Goal: Task Accomplishment & Management: Use online tool/utility

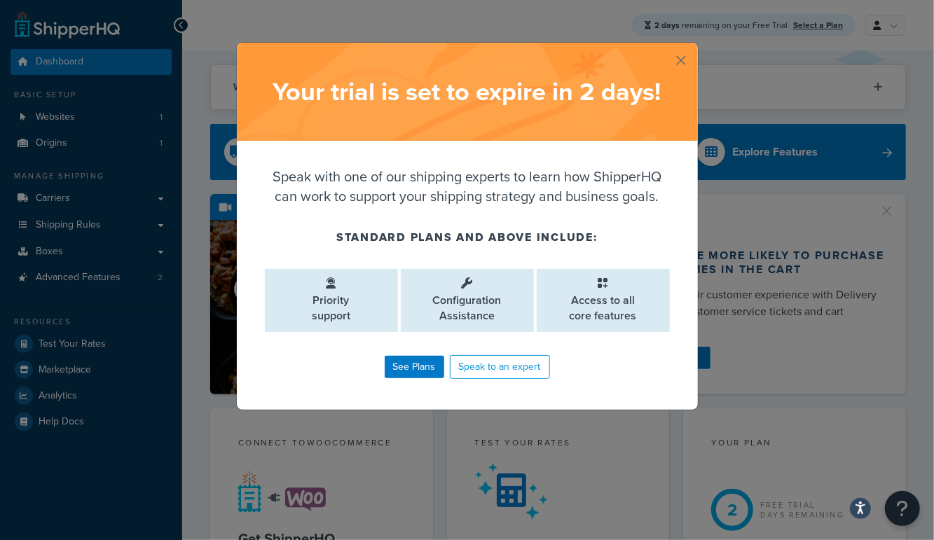
click at [695, 46] on button "button" at bounding box center [697, 45] width 4 height 4
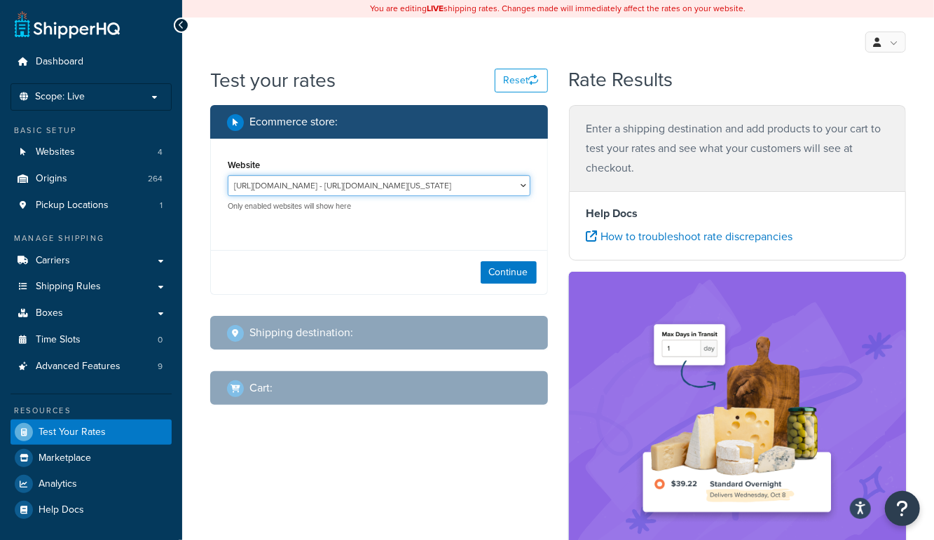
click at [317, 184] on select "http://mcstaging2.rcimetalworks.com/ - https://mcstaging2.texas-speed.com/check…" at bounding box center [379, 185] width 303 height 21
select select "bd4750d74578c5f06571c96295b2fae1"
click at [228, 175] on select "http://mcstaging2.rcimetalworks.com/ - https://mcstaging2.texas-speed.com/check…" at bounding box center [379, 185] width 303 height 21
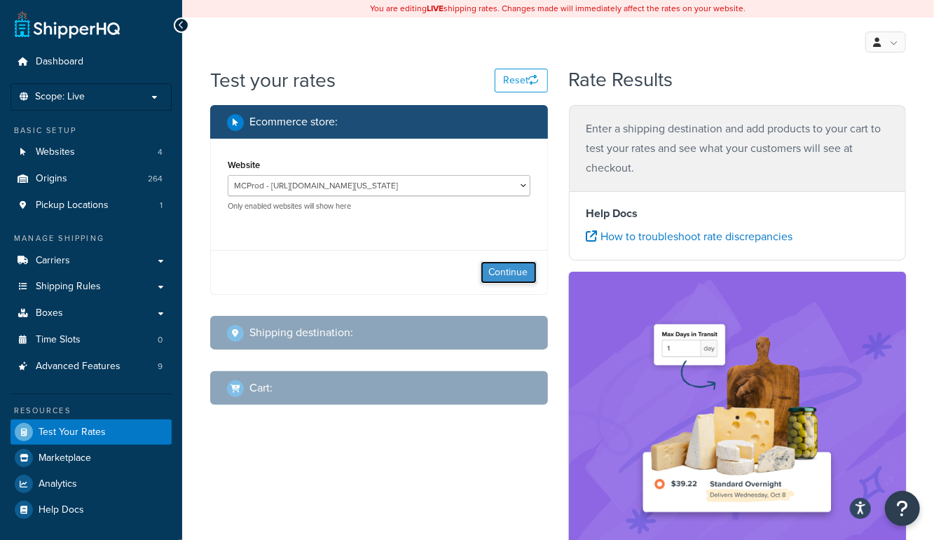
click at [494, 275] on button "Continue" at bounding box center [509, 272] width 56 height 22
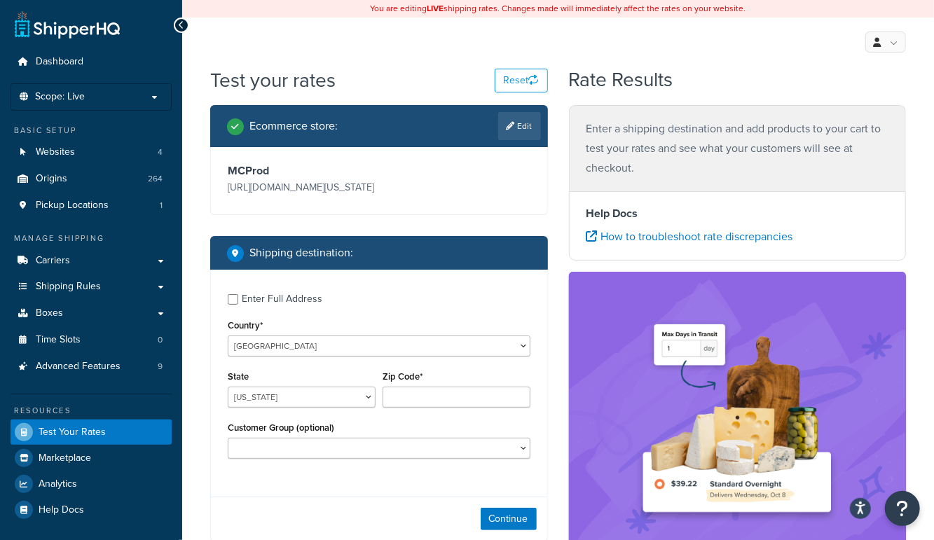
click at [285, 306] on div "Enter Full Address" at bounding box center [282, 299] width 81 height 20
click at [238, 305] on input "Enter Full Address" at bounding box center [233, 299] width 11 height 11
checkbox input "true"
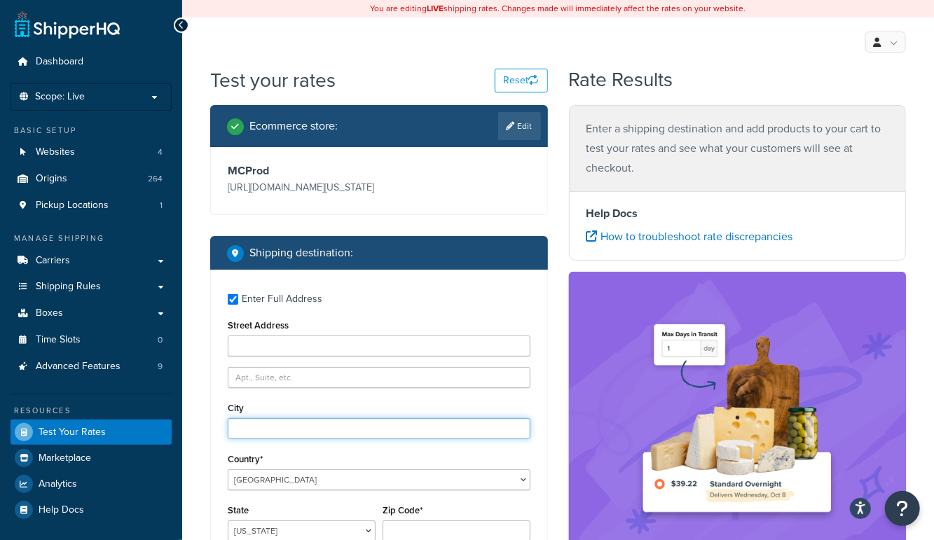
click at [272, 429] on input "City" at bounding box center [379, 428] width 303 height 21
type input "canyon lake"
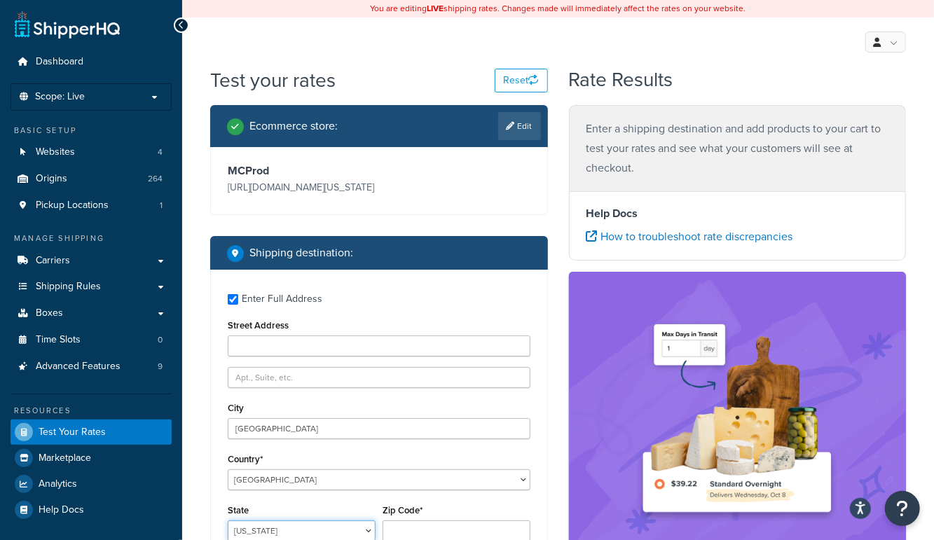
scroll to position [1, 0]
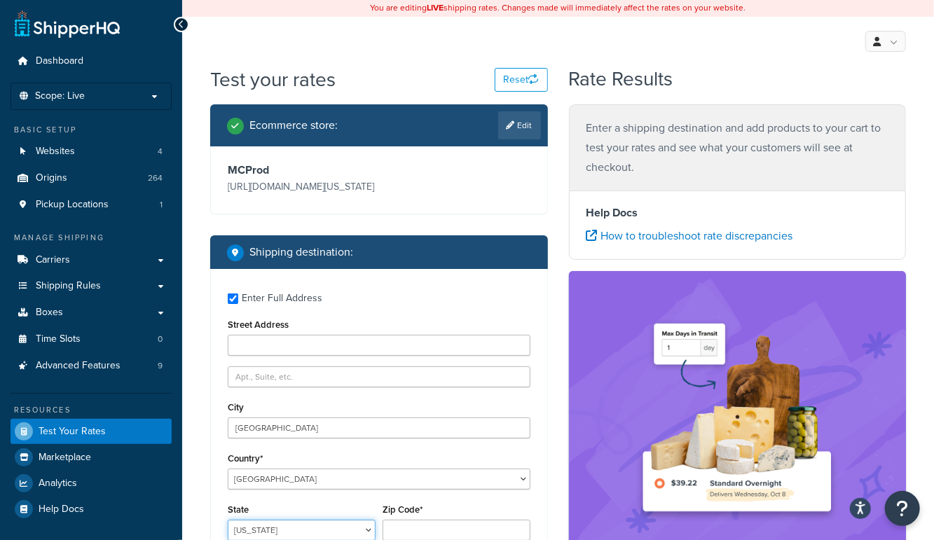
select select "TX"
click at [410, 525] on input "Zip Code*" at bounding box center [457, 530] width 148 height 21
type input "78133"
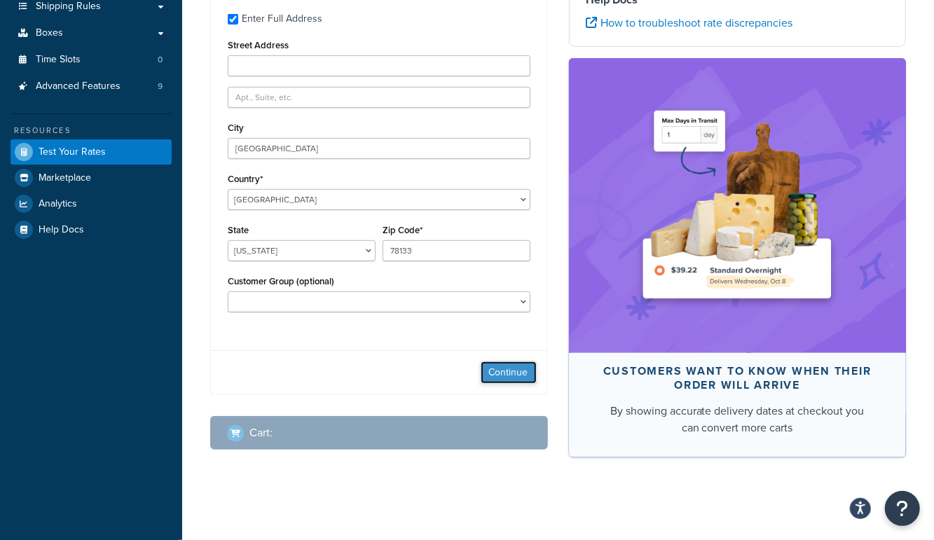
click at [496, 372] on button "Continue" at bounding box center [509, 373] width 56 height 22
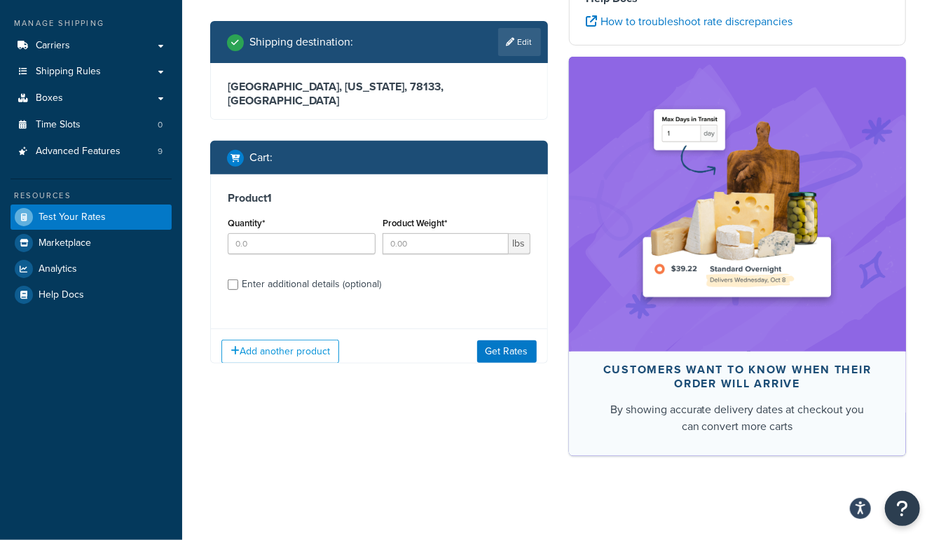
scroll to position [214, 0]
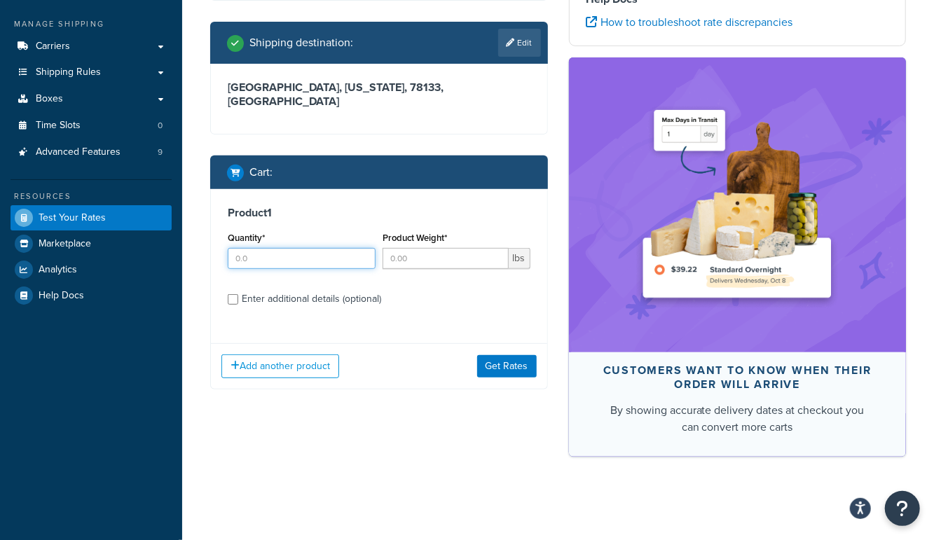
click at [286, 248] on input "Quantity*" at bounding box center [302, 258] width 148 height 21
type input "1"
type input "350"
click at [292, 289] on div "Enter additional details (optional)" at bounding box center [311, 299] width 139 height 20
click at [238, 294] on input "Enter additional details (optional)" at bounding box center [233, 299] width 11 height 11
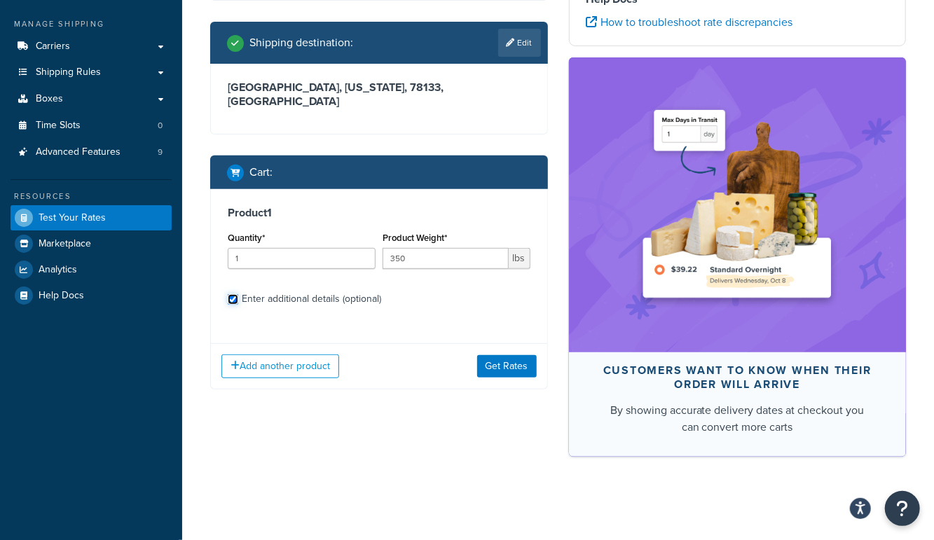
checkbox input "true"
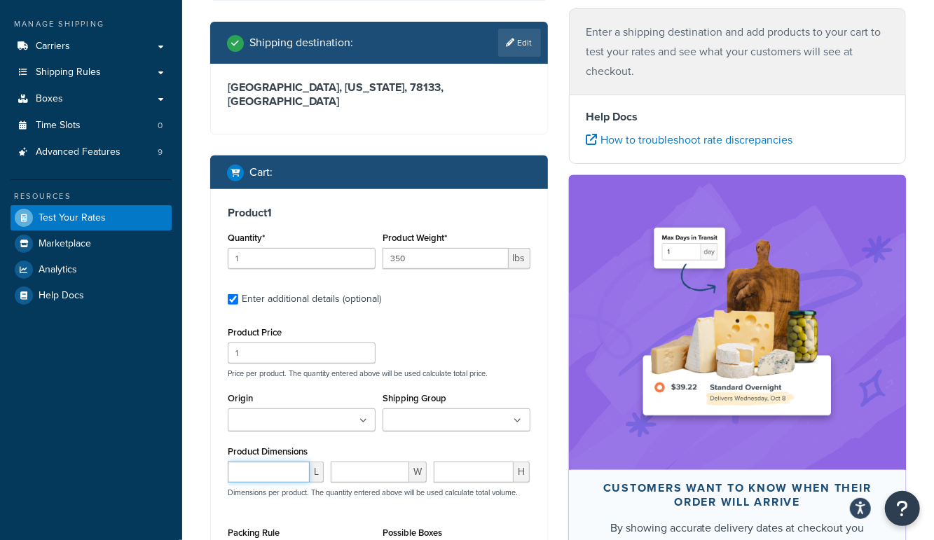
click at [261, 462] on input "number" at bounding box center [269, 472] width 82 height 21
type input "44"
type input "45"
type input "52"
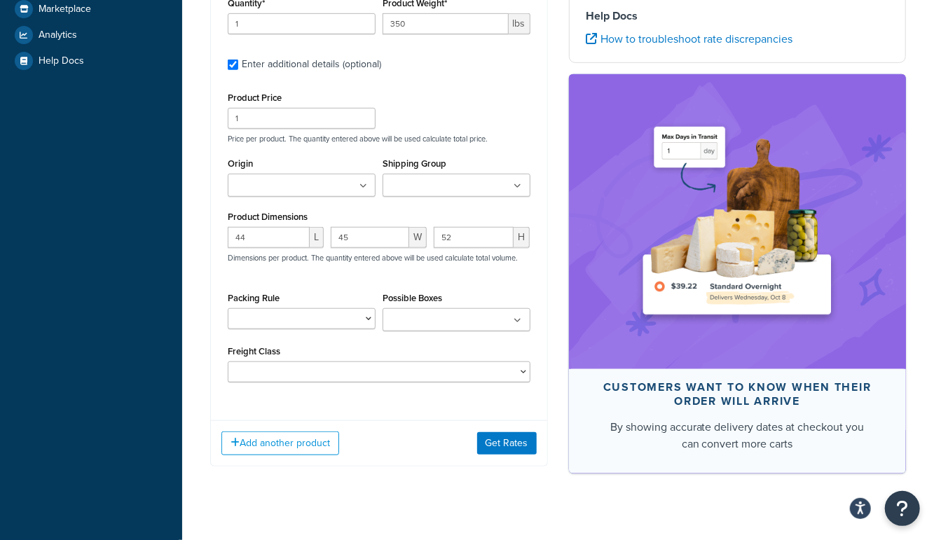
click at [504, 439] on div "Add another product Get Rates" at bounding box center [379, 444] width 336 height 46
click at [510, 432] on button "Get Rates" at bounding box center [507, 443] width 60 height 22
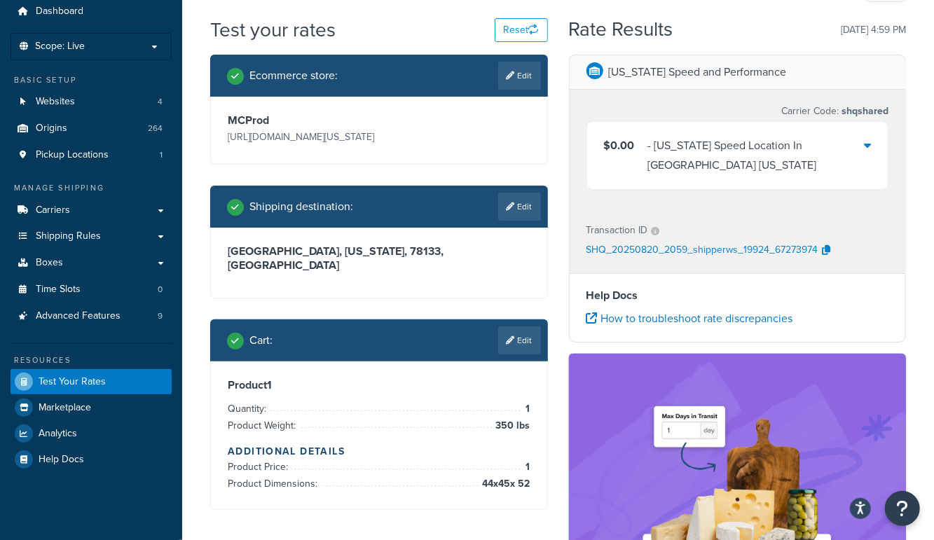
scroll to position [34, 0]
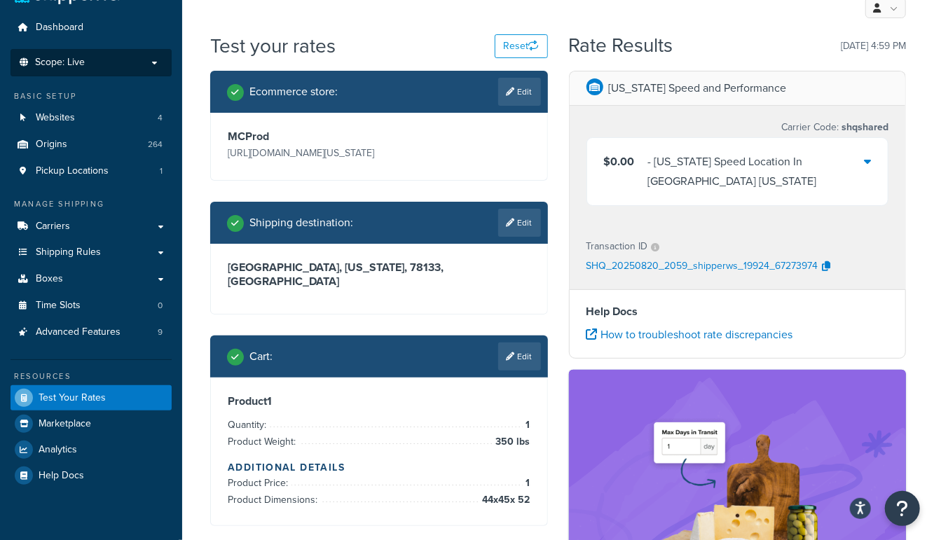
click at [86, 63] on p "Scope: Live" at bounding box center [91, 63] width 149 height 12
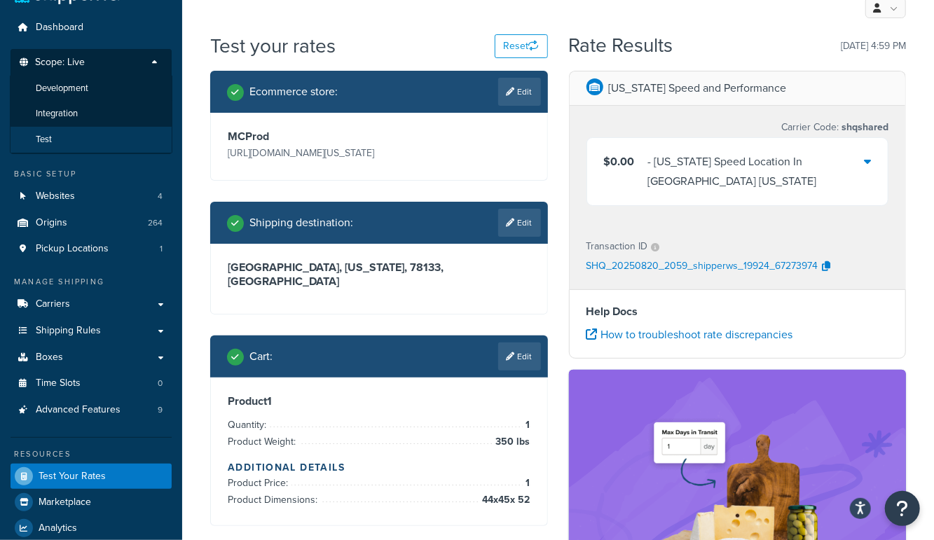
click at [70, 143] on li "Test" at bounding box center [91, 140] width 163 height 26
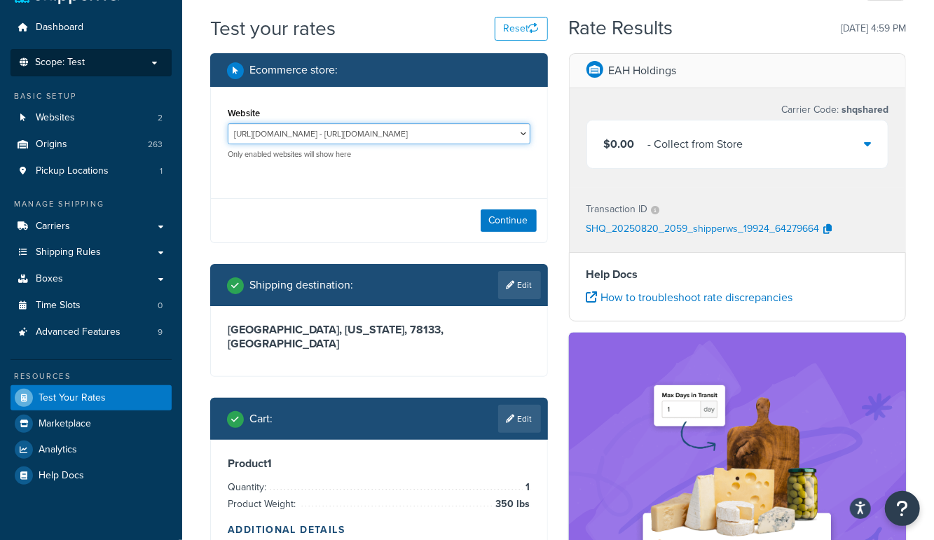
click at [463, 132] on select "https://www.enthusiastautoholdings.com/ - https://www.enthusiastautoholdings.co…" at bounding box center [379, 133] width 303 height 21
click at [78, 64] on span "Scope: Test" at bounding box center [60, 63] width 50 height 12
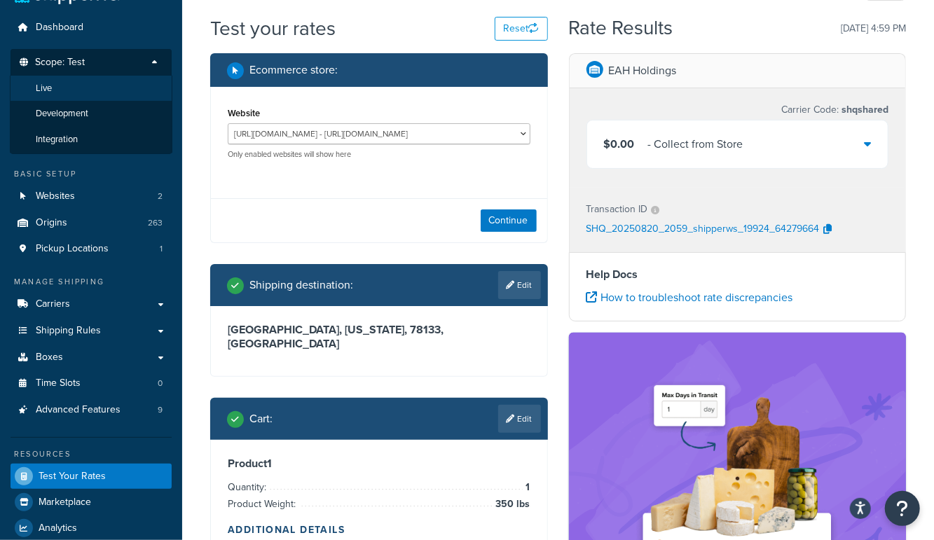
click at [61, 86] on li "Live" at bounding box center [91, 89] width 163 height 26
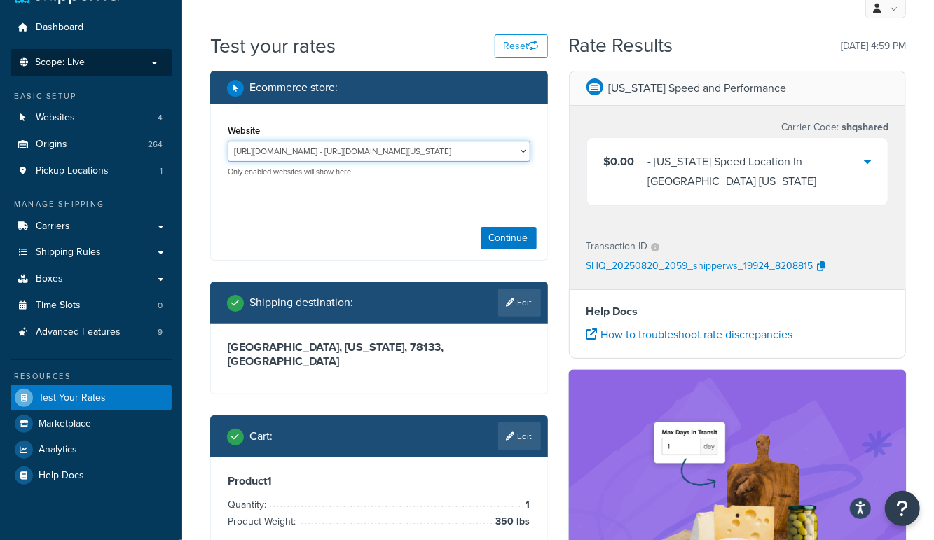
click at [392, 150] on select "http://mcstaging2.rcimetalworks.com/ - https://mcstaging2.texas-speed.com/check…" at bounding box center [379, 151] width 303 height 21
select select "bd4750d74578c5f06571c96295b2fae1"
click at [228, 141] on select "http://mcstaging2.rcimetalworks.com/ - https://mcstaging2.texas-speed.com/check…" at bounding box center [379, 151] width 303 height 21
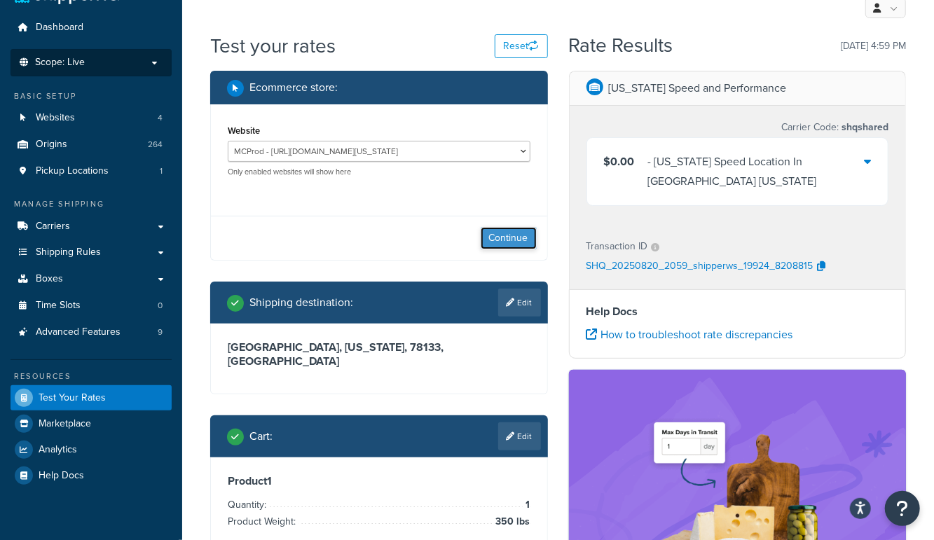
click at [514, 239] on button "Continue" at bounding box center [509, 238] width 56 height 22
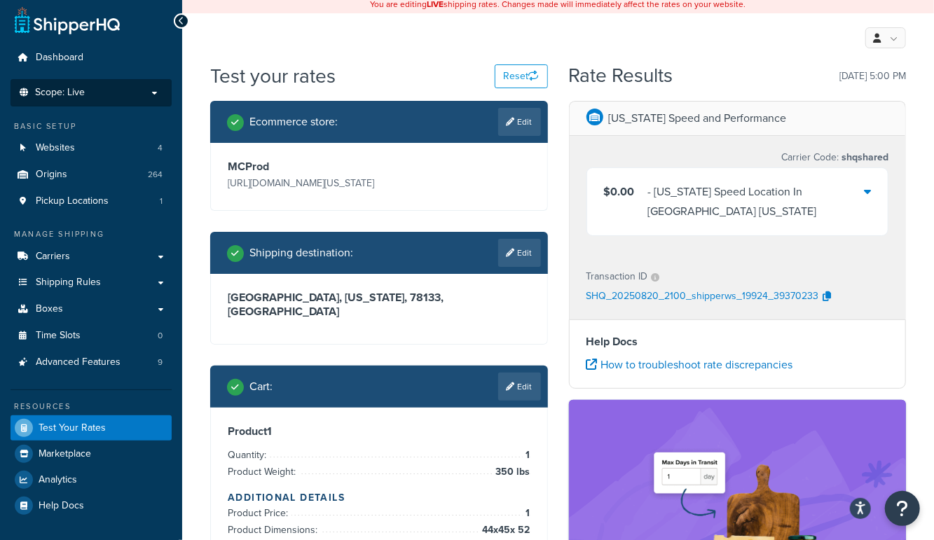
scroll to position [0, 0]
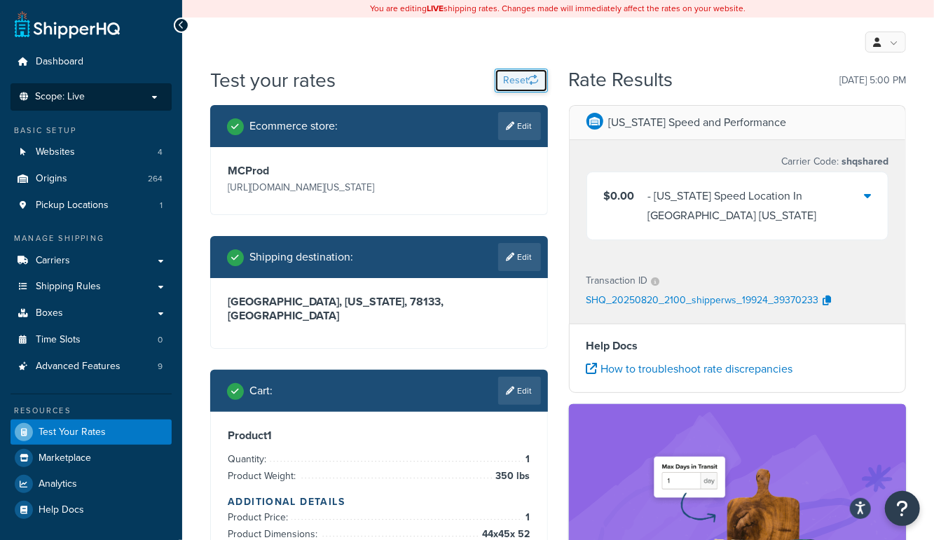
click at [531, 87] on button "Reset" at bounding box center [521, 81] width 53 height 24
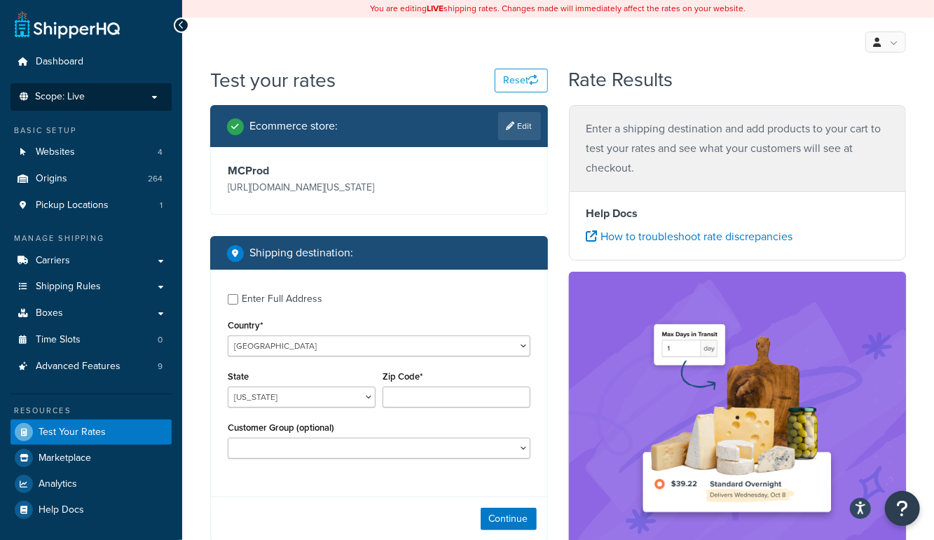
click at [643, 73] on h2 "Rate Results" at bounding box center [620, 80] width 104 height 22
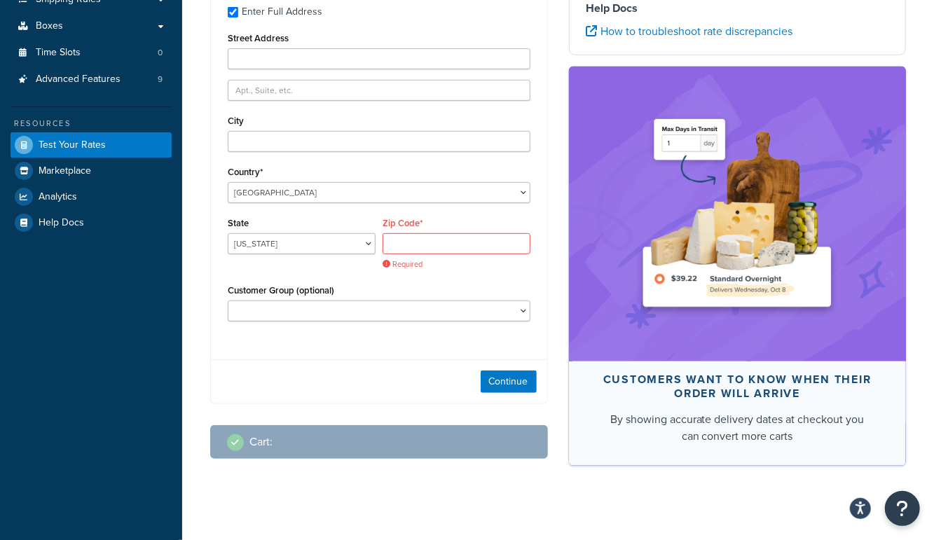
scroll to position [296, 0]
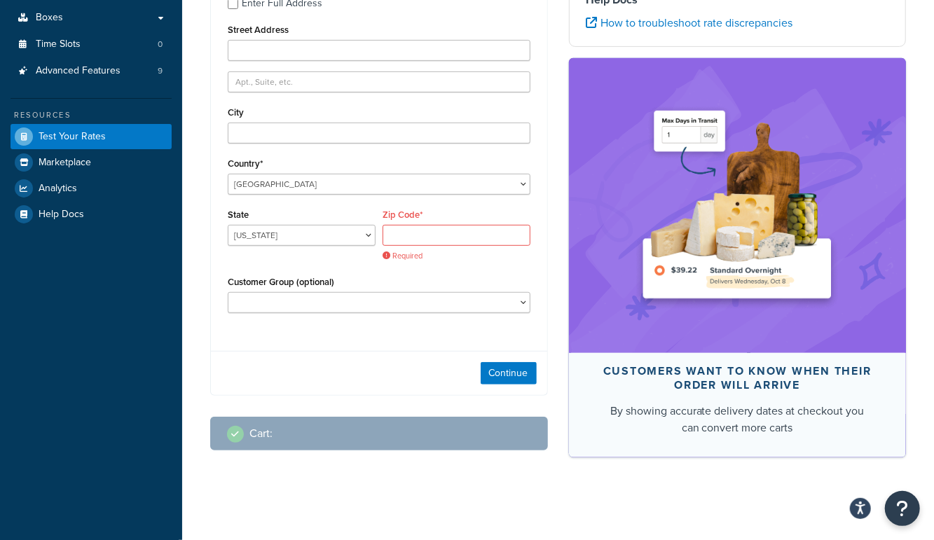
checkbox input "true"
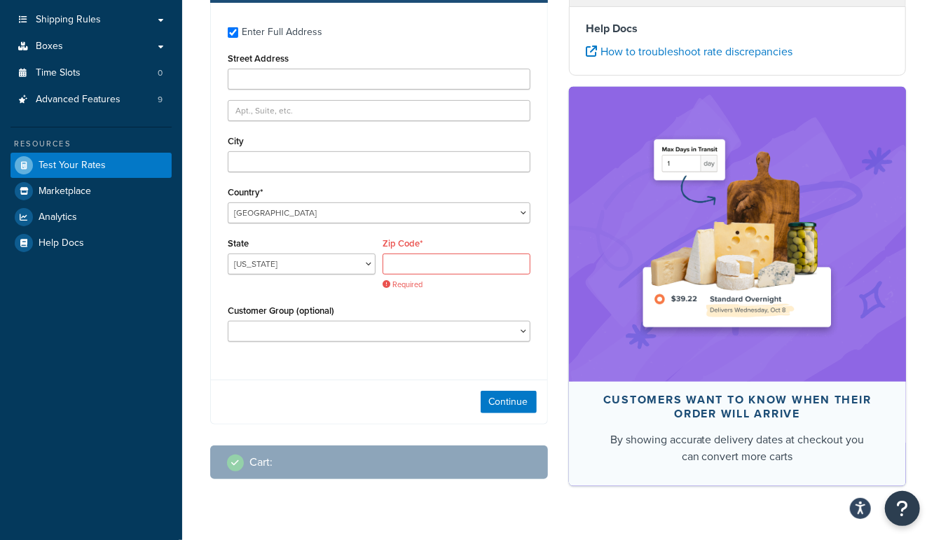
scroll to position [261, 0]
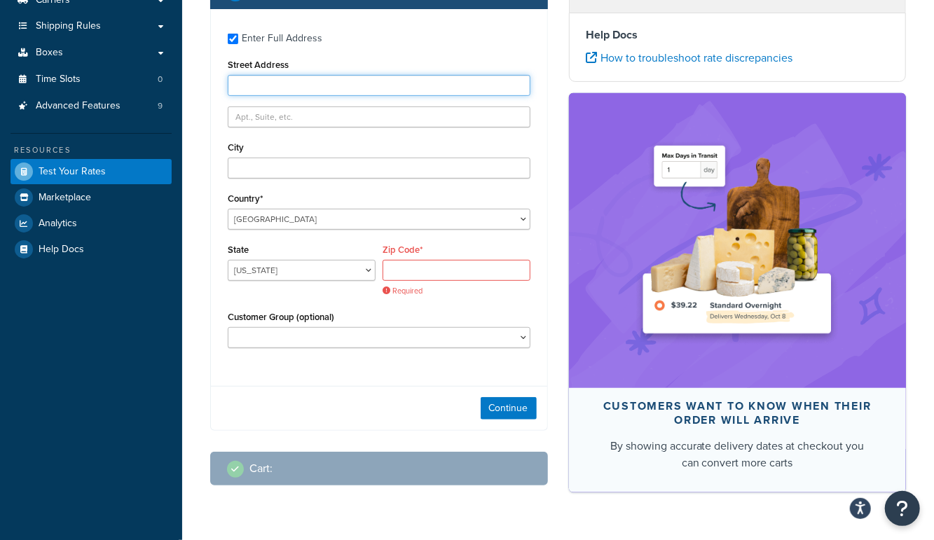
click at [299, 83] on input "Street Address" at bounding box center [379, 85] width 303 height 21
type input "1099 purple sage"
click at [449, 257] on div "Zip Code* Required" at bounding box center [457, 268] width 148 height 56
click at [442, 267] on input "Zip Code*" at bounding box center [457, 270] width 148 height 21
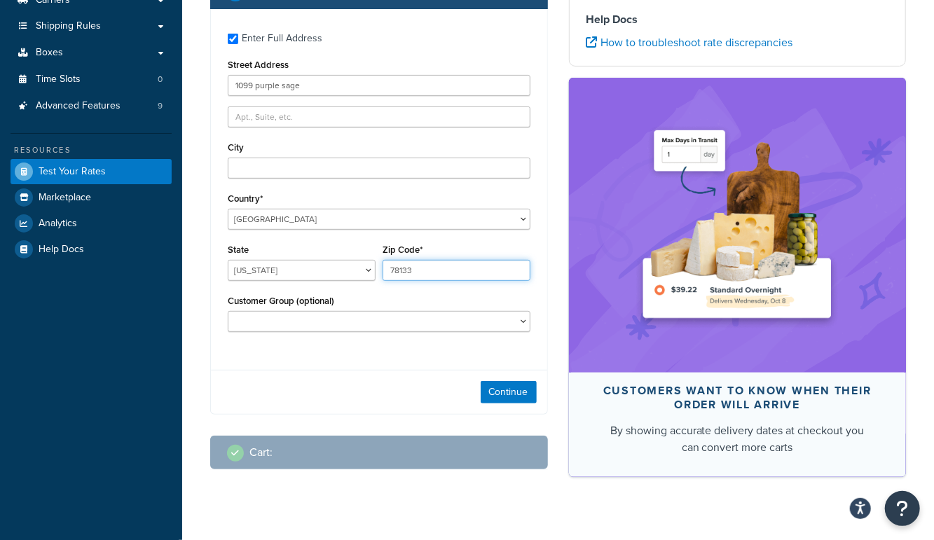
type input "78133"
click at [310, 268] on select "Alabama Alaska American Samoa Arizona Arkansas Armed Forces Americas Armed Forc…" at bounding box center [302, 270] width 148 height 21
select select "TX"
click at [228, 260] on select "Alabama Alaska American Samoa Arizona Arkansas Armed Forces Americas Armed Forc…" at bounding box center [302, 270] width 148 height 21
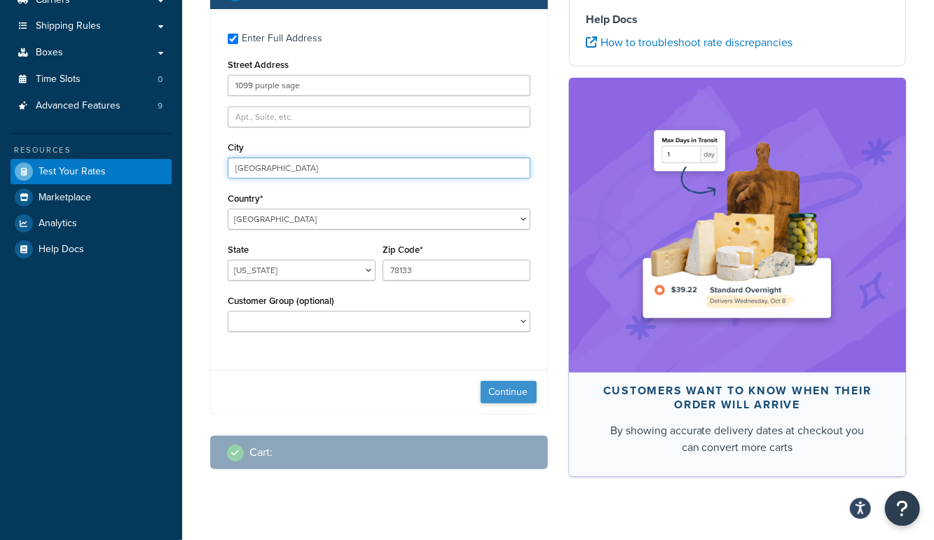
type input "canyon lake"
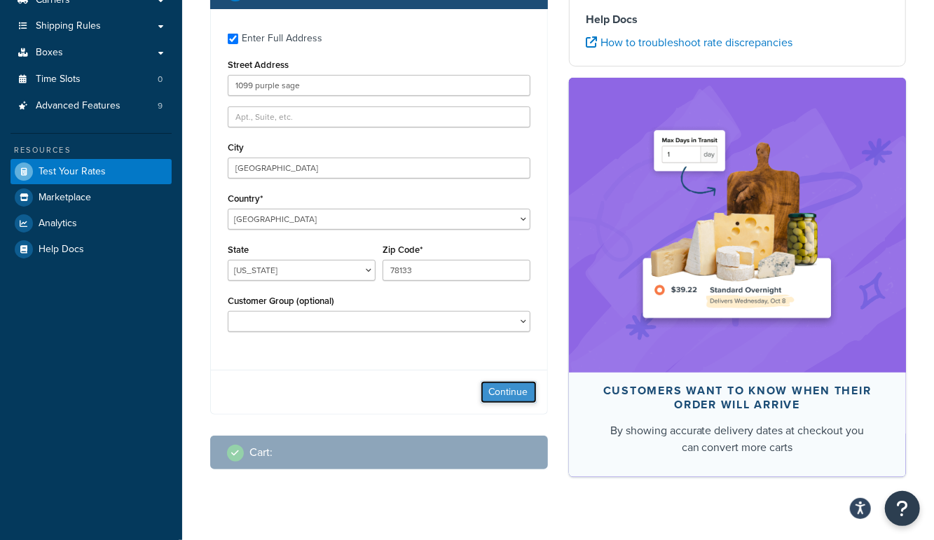
click at [525, 395] on button "Continue" at bounding box center [509, 392] width 56 height 22
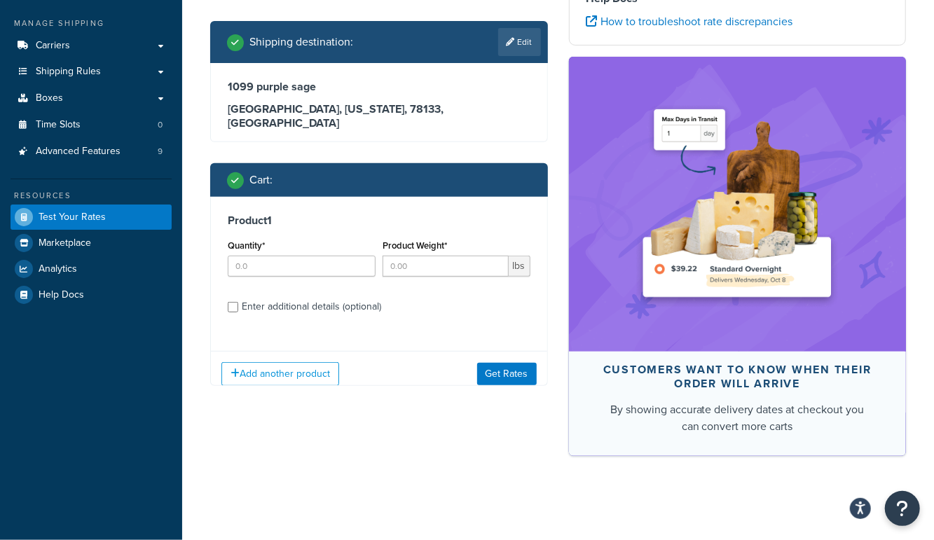
scroll to position [214, 0]
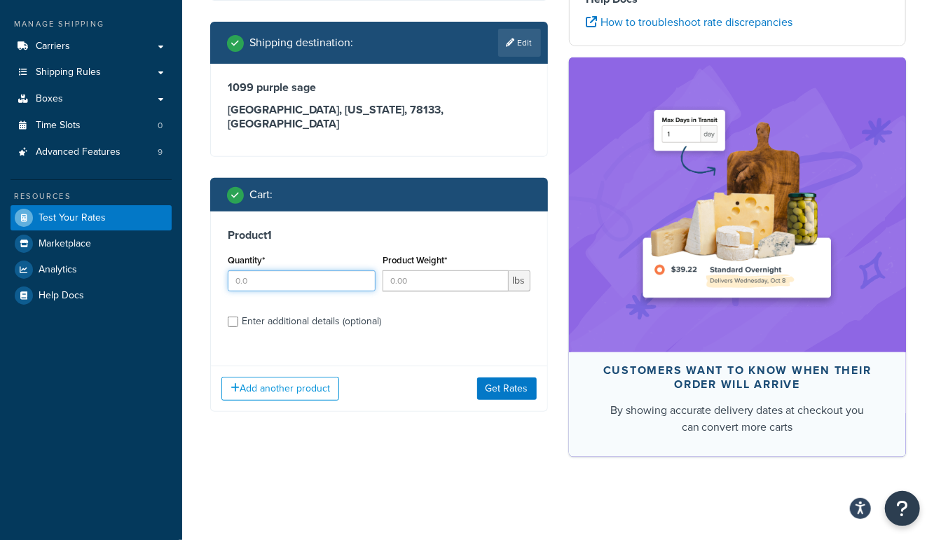
click at [320, 271] on input "Quantity*" at bounding box center [302, 281] width 148 height 21
type input "1"
click at [413, 271] on input "Product Weight*" at bounding box center [446, 281] width 126 height 21
type input "350"
click at [364, 312] on div "Enter additional details (optional)" at bounding box center [311, 322] width 139 height 20
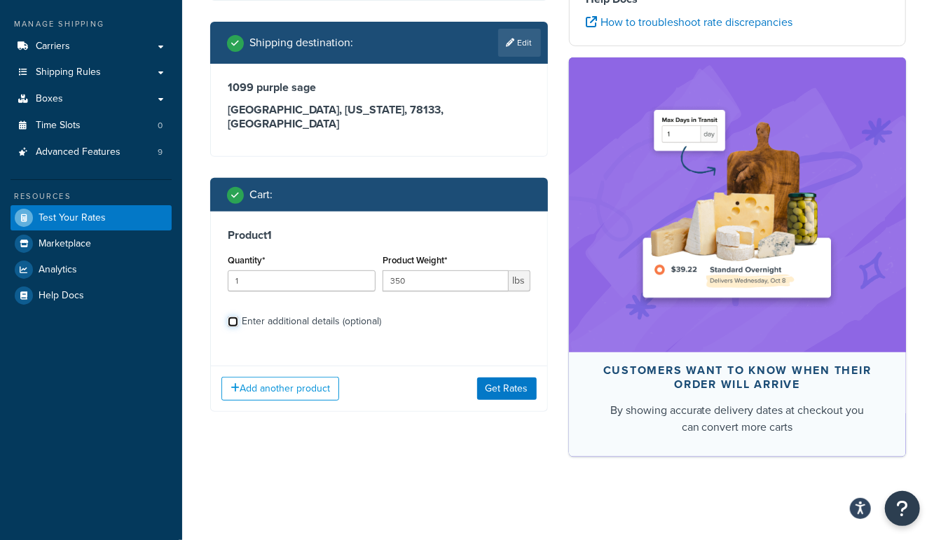
click at [238, 317] on input "Enter additional details (optional)" at bounding box center [233, 322] width 11 height 11
checkbox input "true"
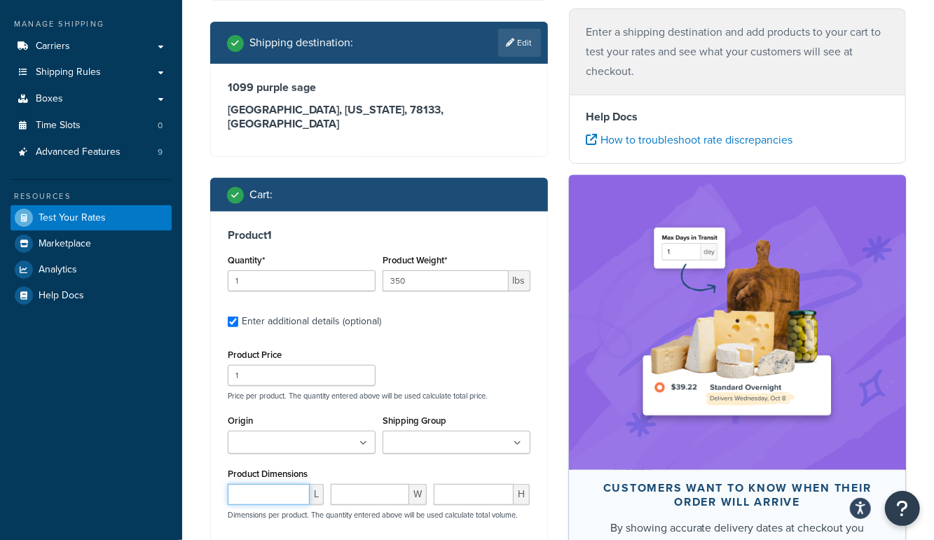
click at [282, 484] on input "number" at bounding box center [269, 494] width 82 height 21
type input "44"
type input "45"
type input "52"
click at [546, 405] on div "Product 1 Quantity* 1 Product Weight* 350 lbs Enter additional details (optiona…" at bounding box center [379, 440] width 336 height 456
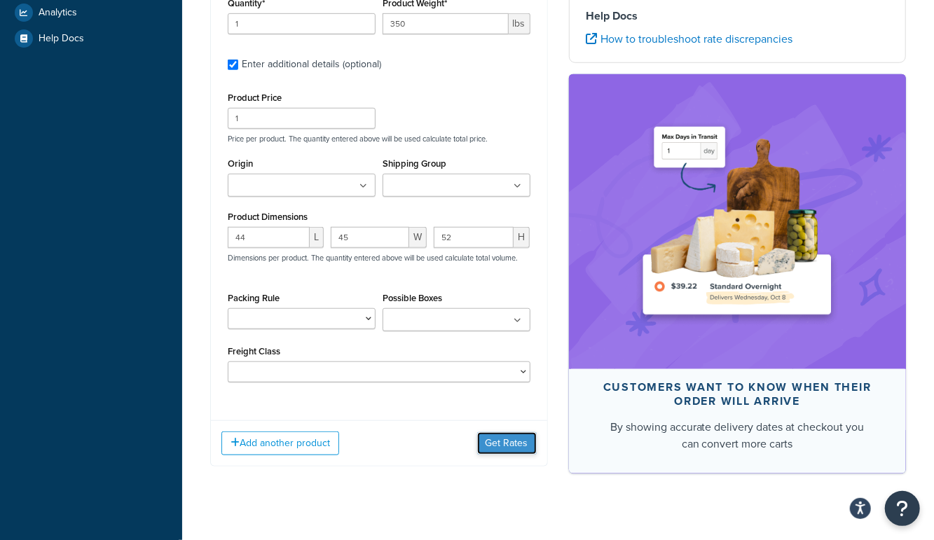
click at [510, 433] on button "Get Rates" at bounding box center [507, 443] width 60 height 22
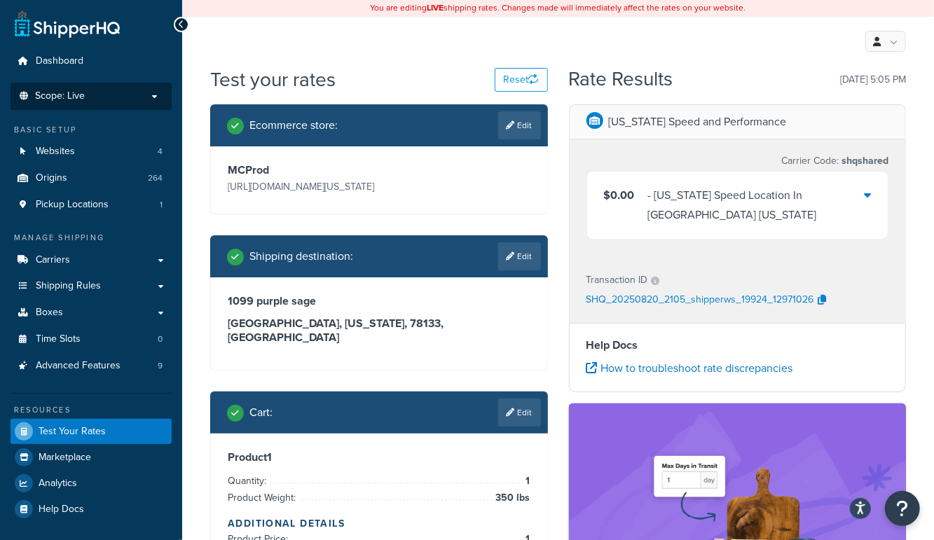
scroll to position [0, 0]
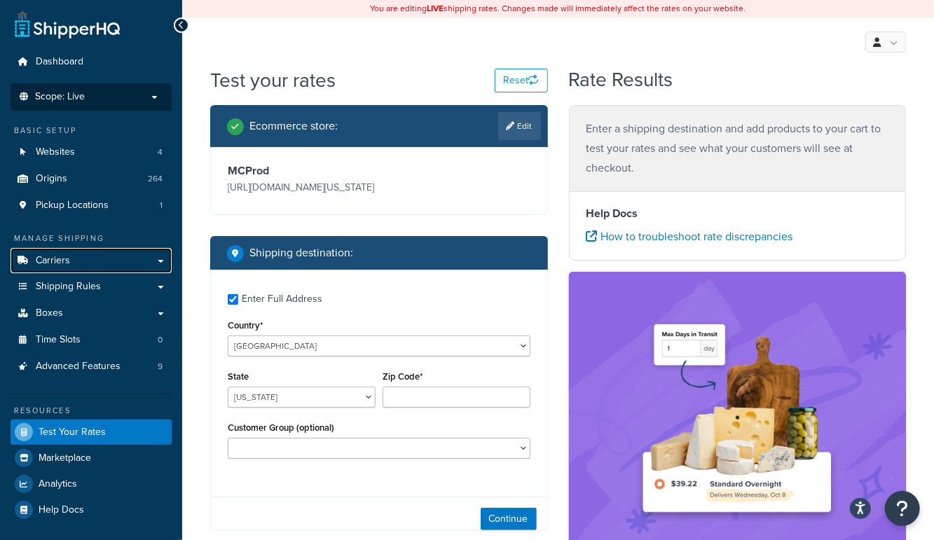
checkbox input "true"
type input "78133"
select select "TX"
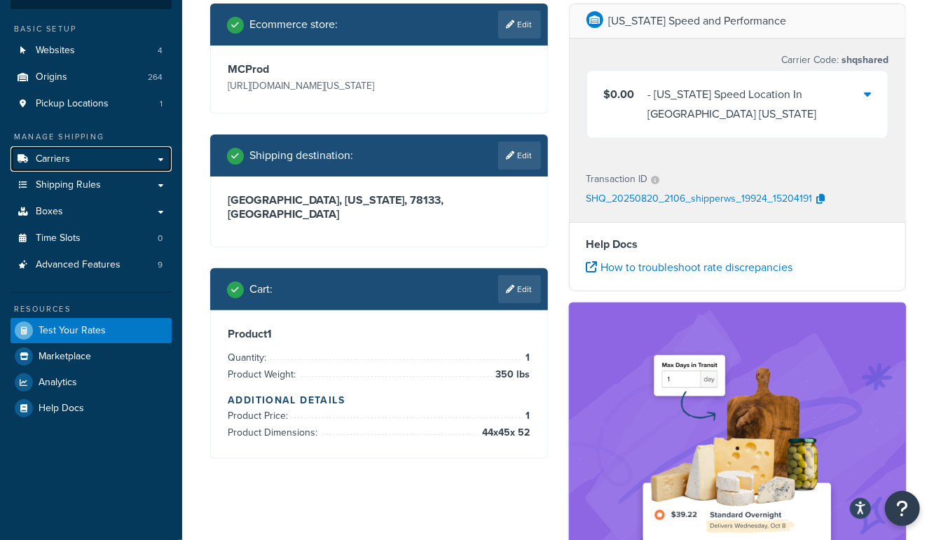
scroll to position [110, 0]
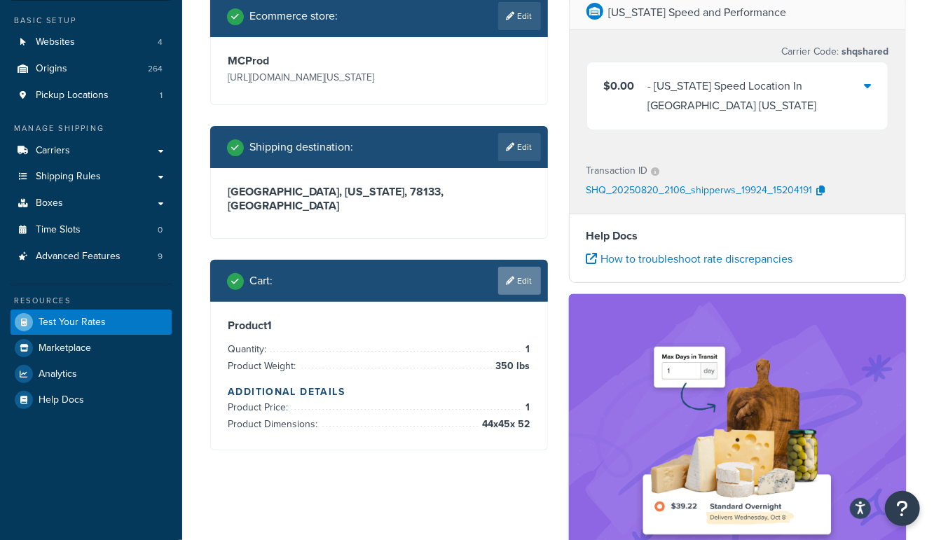
click at [514, 267] on link "Edit" at bounding box center [519, 281] width 43 height 28
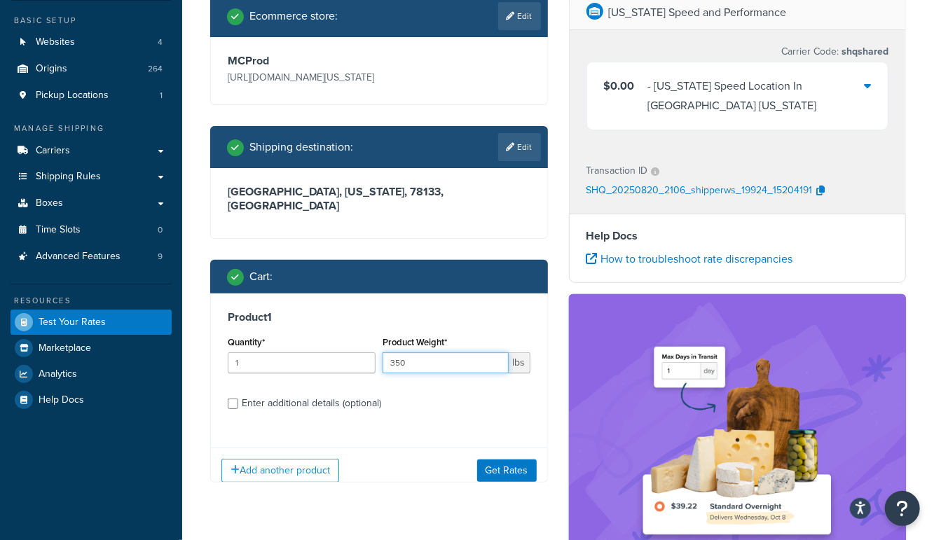
click at [446, 353] on input "350" at bounding box center [446, 363] width 126 height 21
type input "355"
click at [516, 460] on button "Get Rates" at bounding box center [507, 471] width 60 height 22
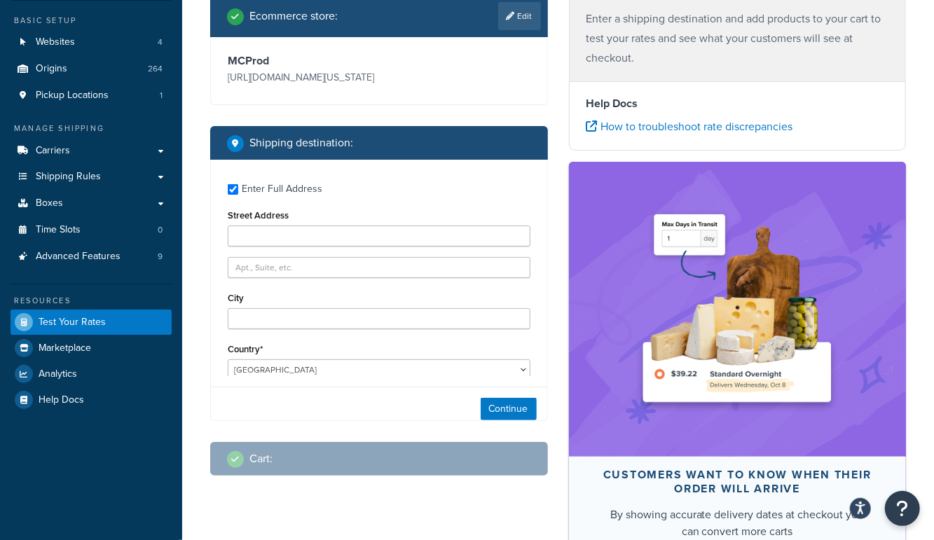
type input "1099 Purple Sage"
type input "Canyon Lake"
type input "78133"
select select "TX"
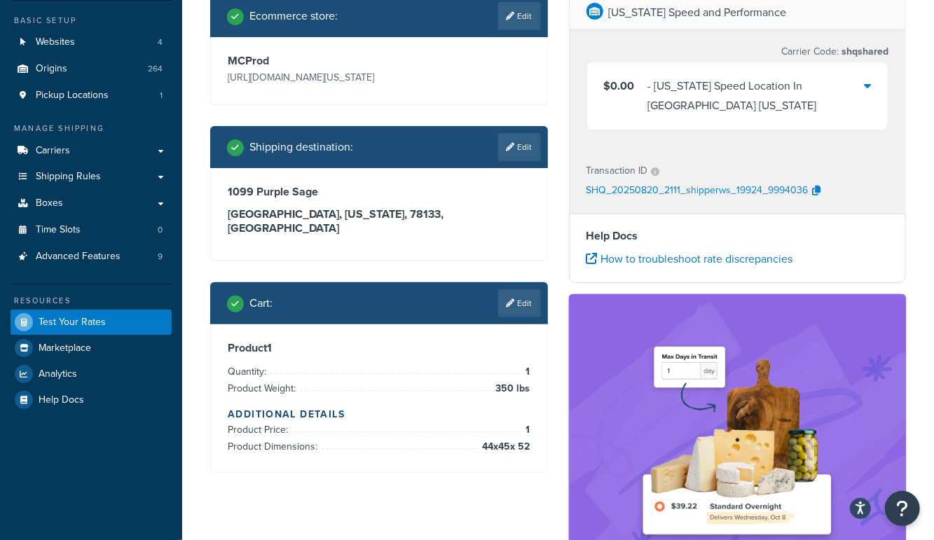
scroll to position [0, 0]
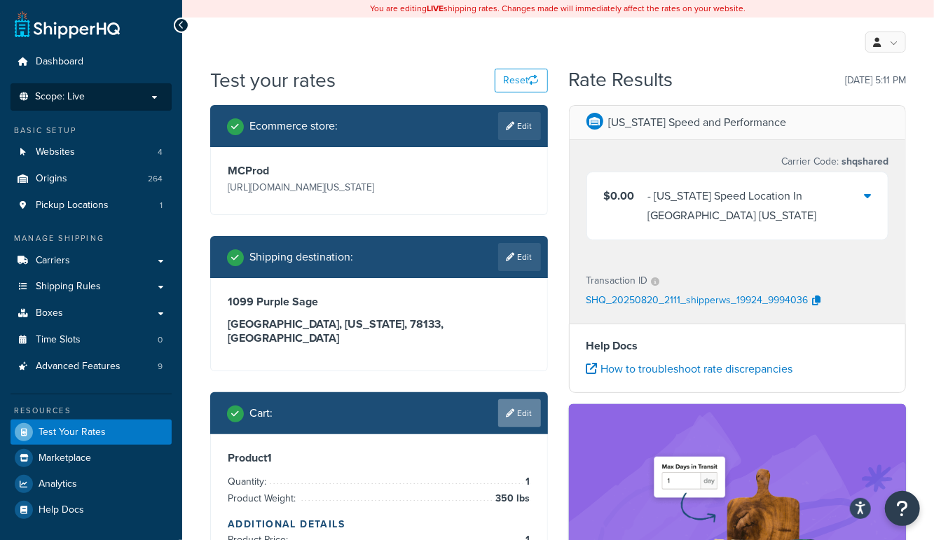
click at [529, 404] on link "Edit" at bounding box center [519, 413] width 43 height 28
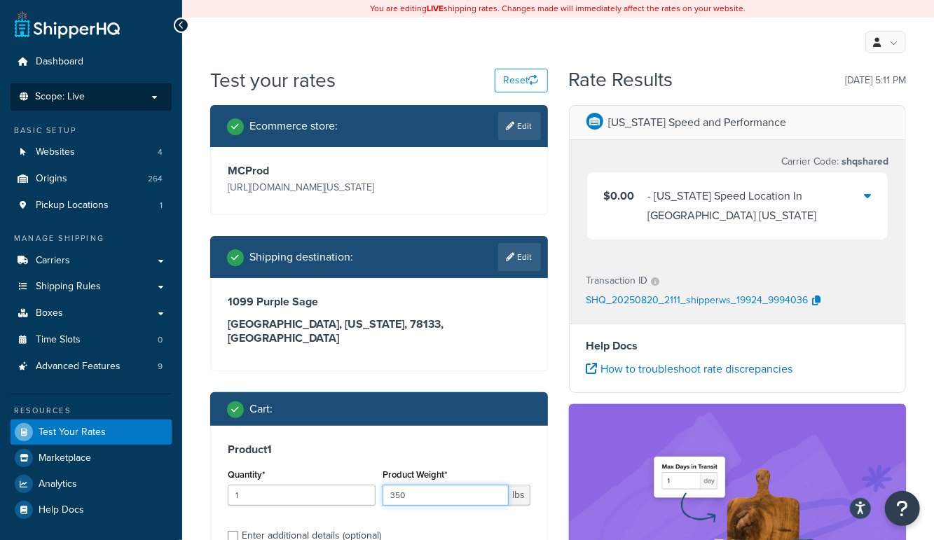
click at [418, 488] on input "350" at bounding box center [446, 495] width 126 height 21
type input "355"
click at [545, 442] on div "Product 1 Quantity* 1 Product Weight* 355 lbs Enter additional details (optiona…" at bounding box center [379, 498] width 336 height 144
click at [559, 423] on div "Texas Speed and Performance Carrier Code: shqshared $0.00 - Texas Speed Locatio…" at bounding box center [738, 461] width 359 height 713
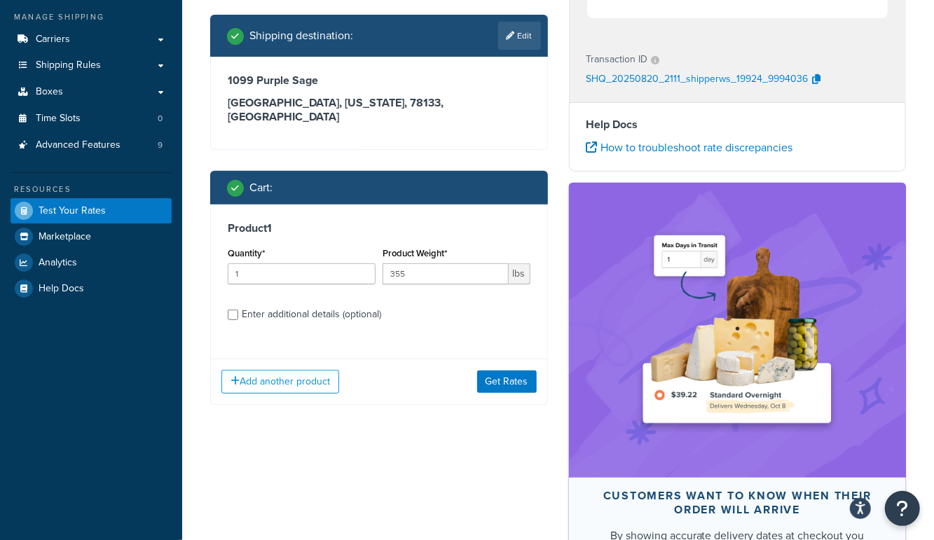
scroll to position [231, 0]
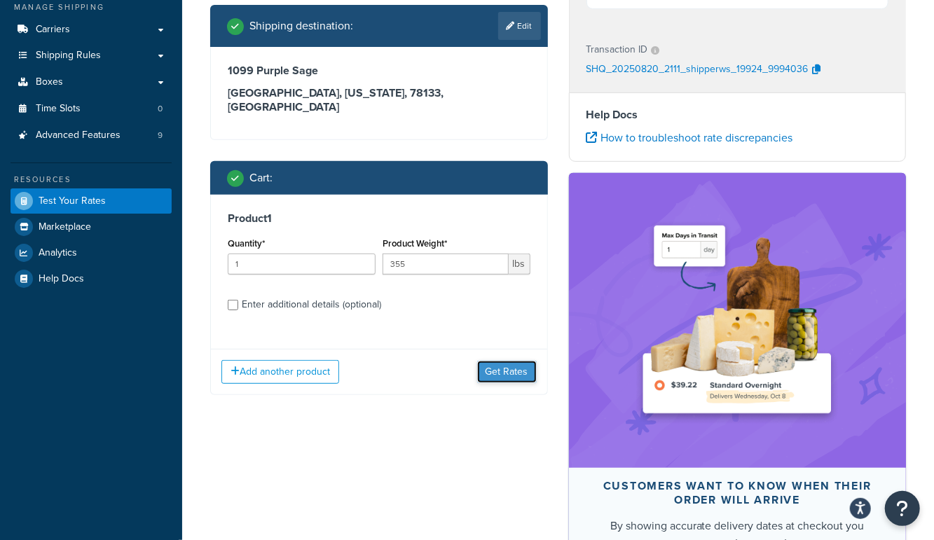
click at [523, 362] on button "Get Rates" at bounding box center [507, 372] width 60 height 22
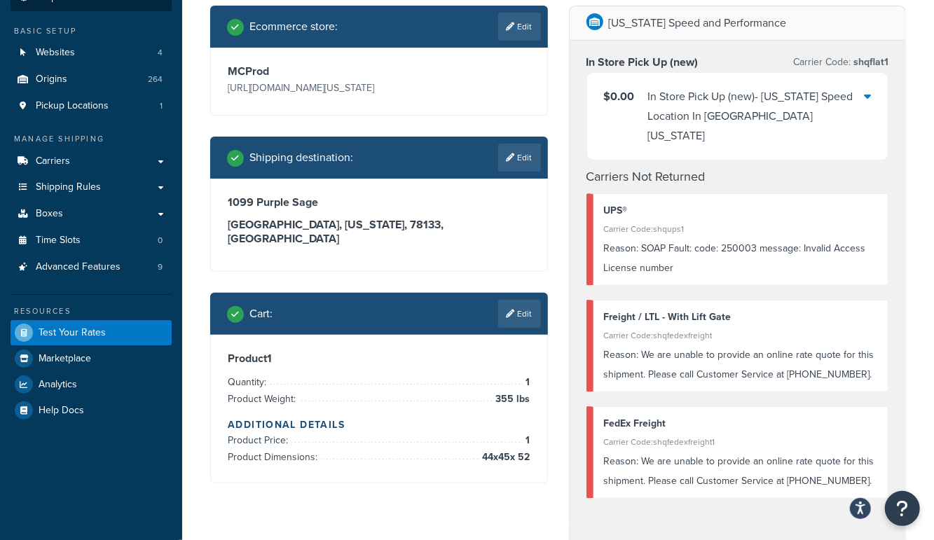
scroll to position [101, 0]
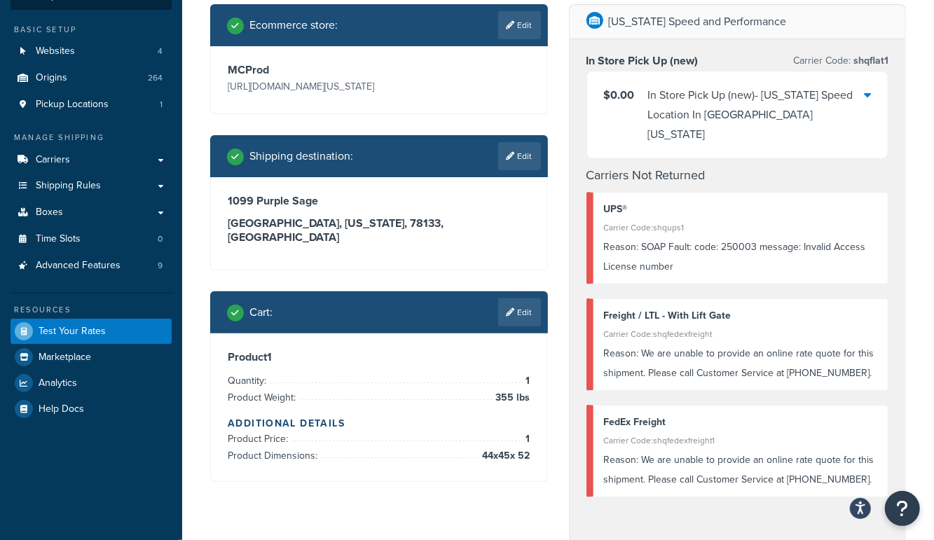
click at [524, 299] on link "Edit" at bounding box center [519, 313] width 43 height 28
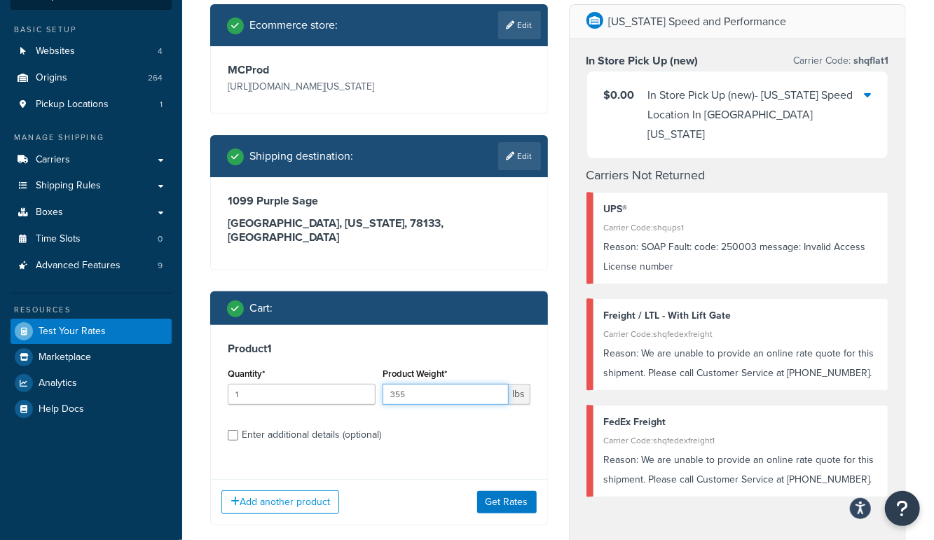
click at [438, 388] on input "355" at bounding box center [446, 394] width 126 height 21
type input "343"
click at [513, 491] on button "Get Rates" at bounding box center [507, 502] width 60 height 22
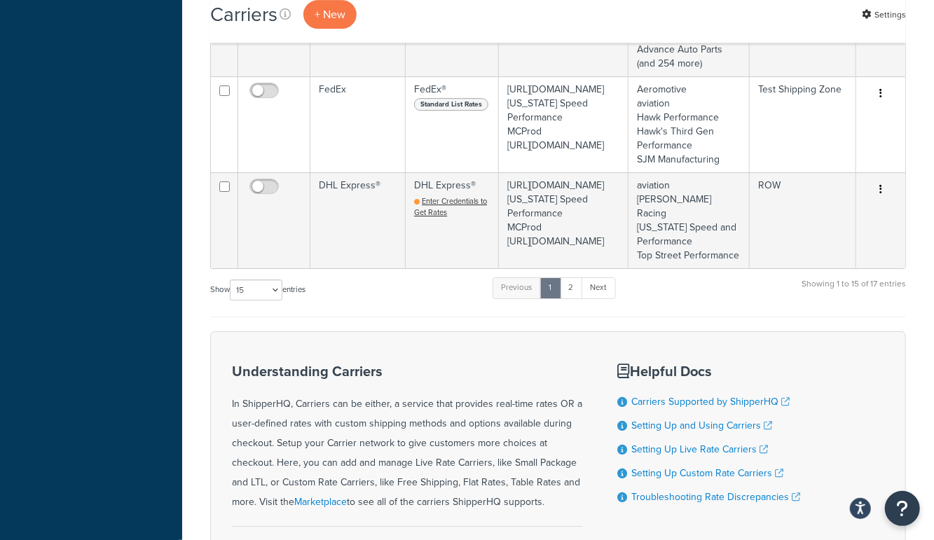
scroll to position [2460, 0]
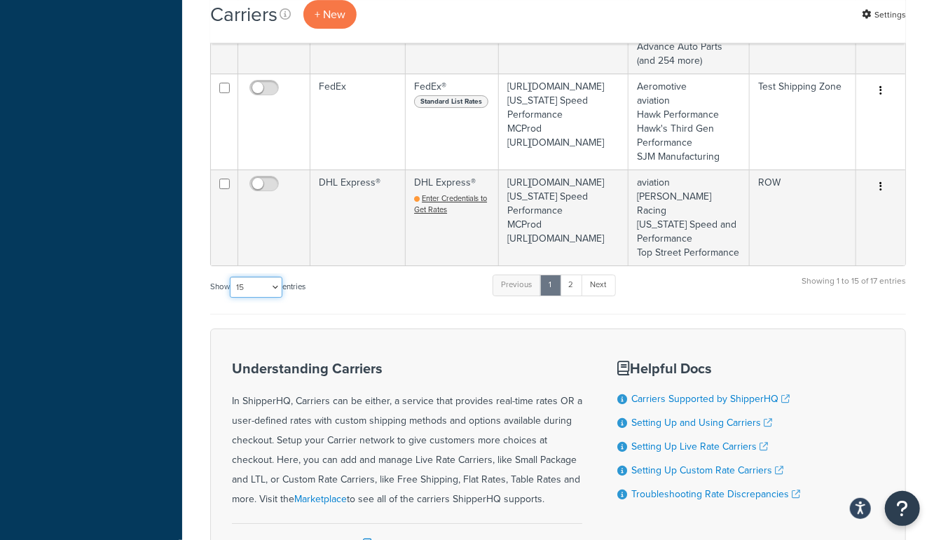
click at [247, 298] on select "10 15 25 50 100" at bounding box center [256, 287] width 53 height 21
select select "50"
click at [231, 298] on select "10 15 25 50 100" at bounding box center [256, 287] width 53 height 21
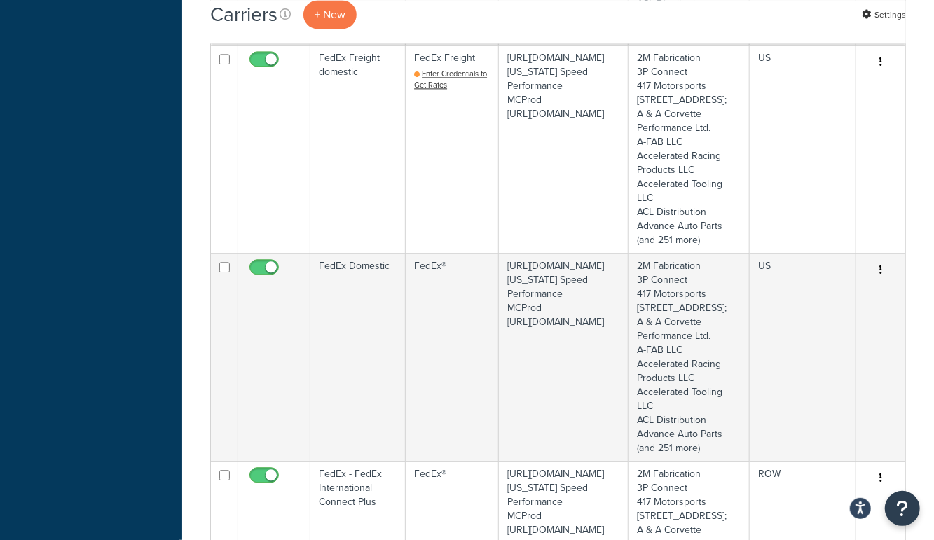
scroll to position [1653, 0]
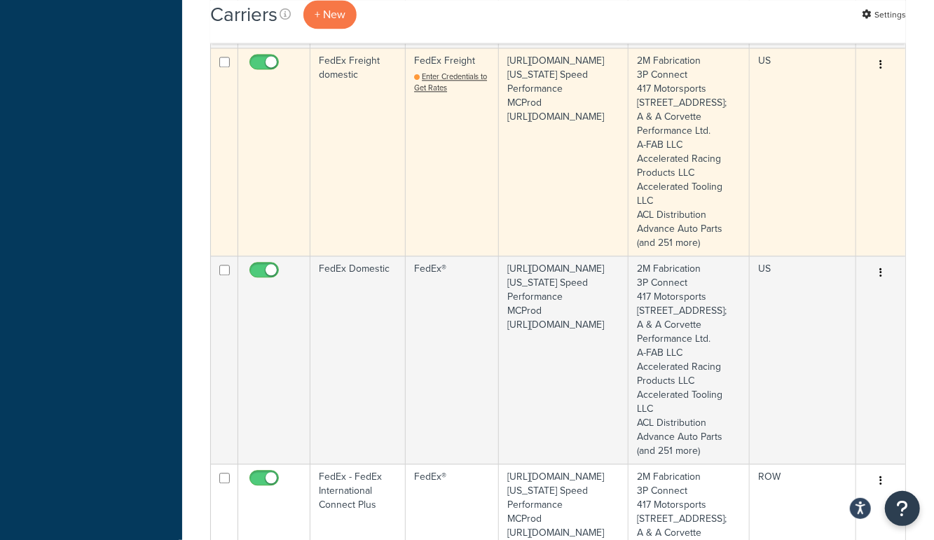
click at [364, 205] on td "FedEx Freight domestic" at bounding box center [357, 152] width 95 height 208
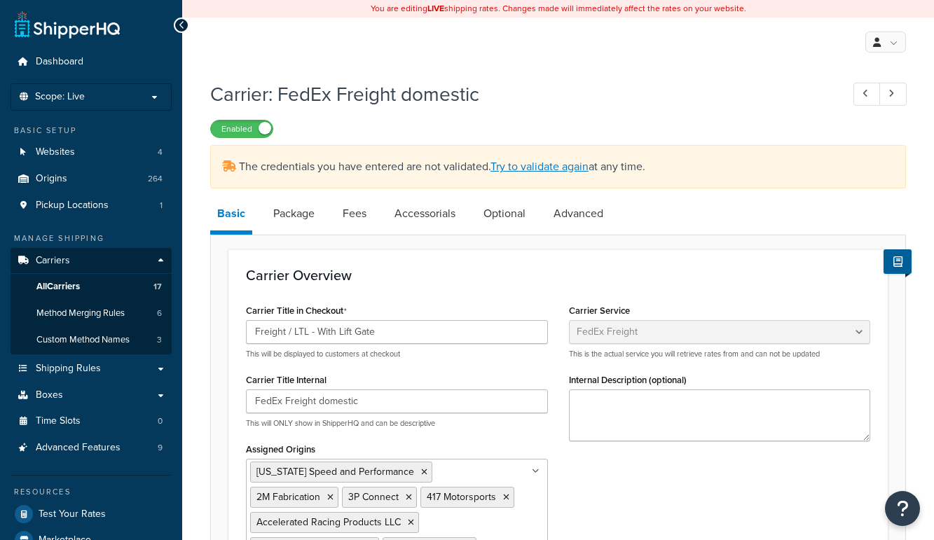
select select "fedExFreight"
click at [63, 286] on span "All Carriers" at bounding box center [57, 287] width 43 height 12
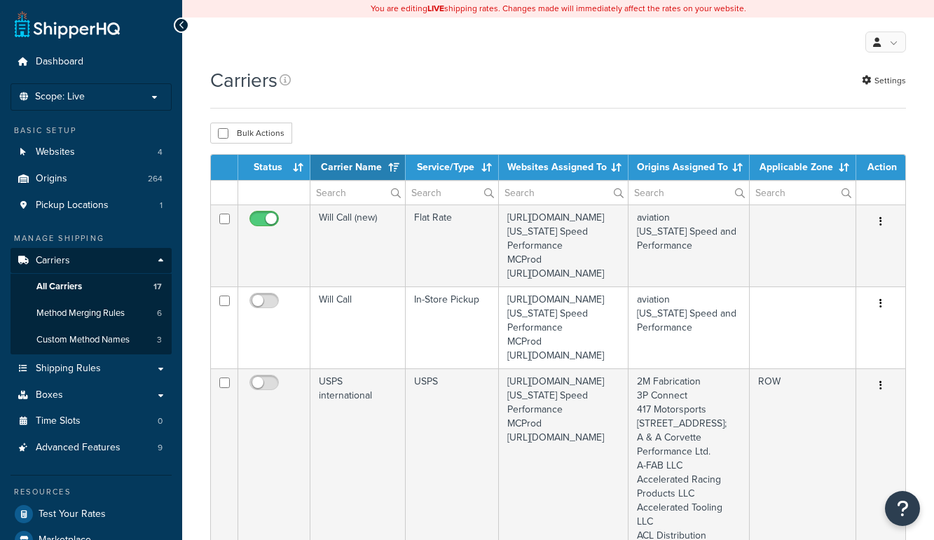
select select "15"
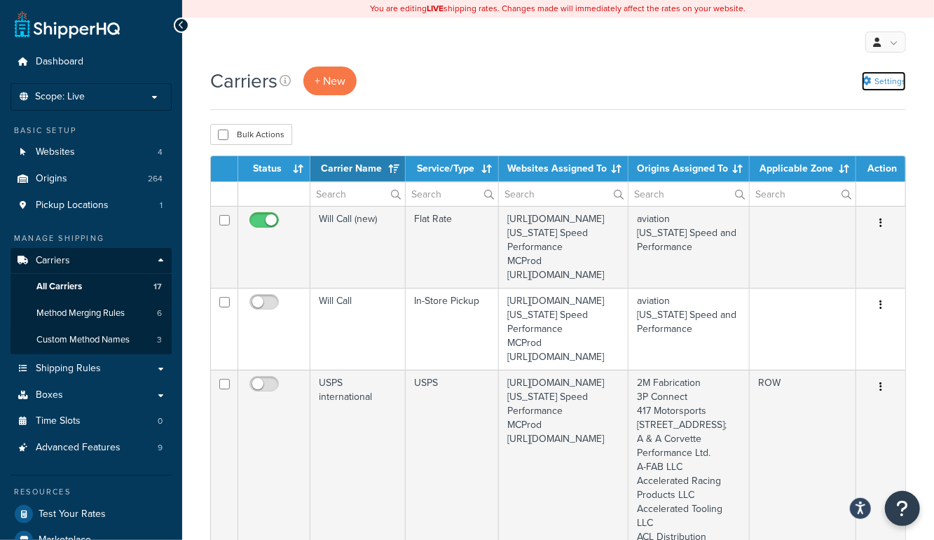
click at [875, 79] on link "Settings" at bounding box center [884, 81] width 44 height 20
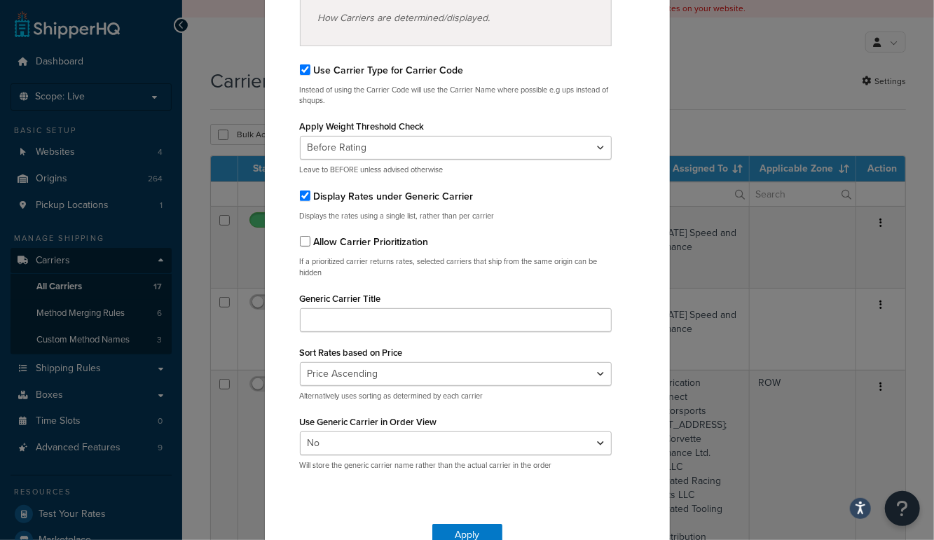
scroll to position [196, 0]
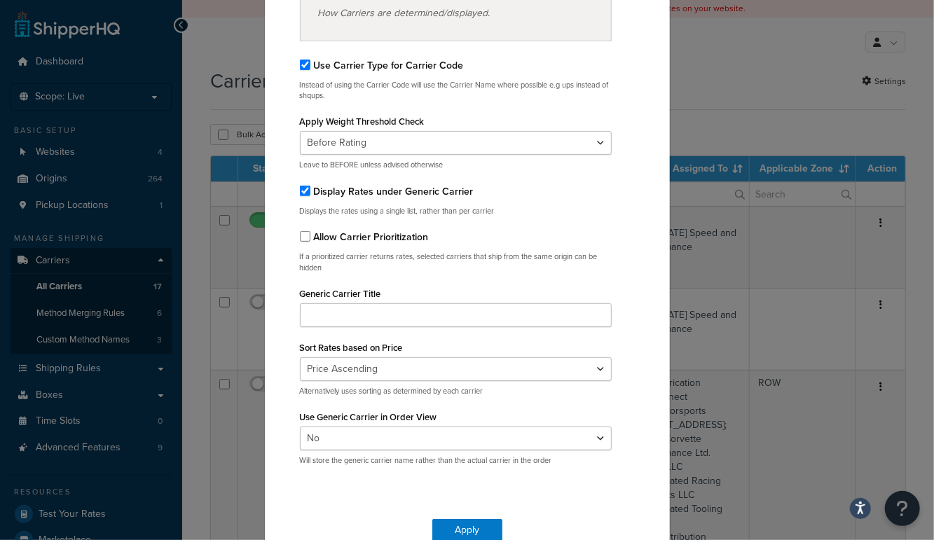
click at [418, 188] on label "Display Rates under Generic Carrier" at bounding box center [394, 191] width 160 height 15
click at [310, 188] on input "Display Rates under Generic Carrier" at bounding box center [305, 191] width 11 height 11
checkbox input "false"
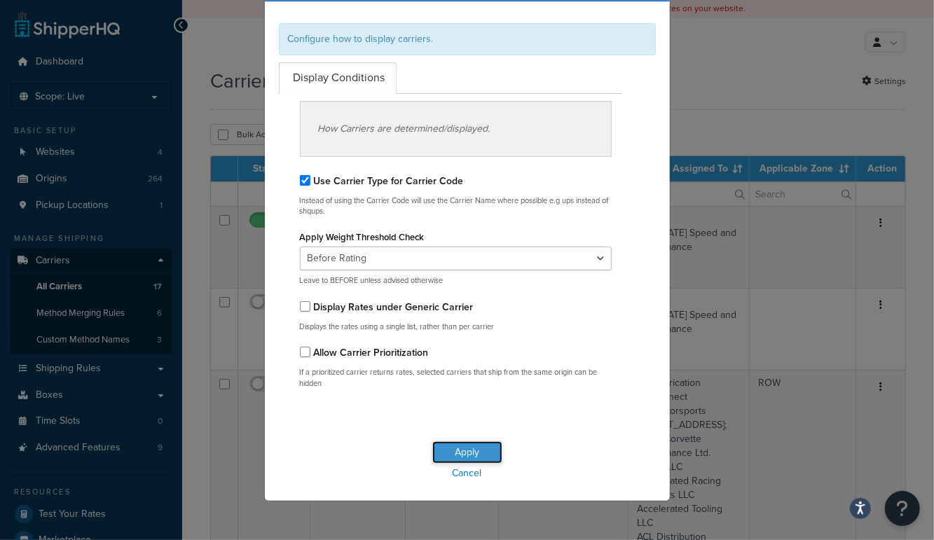
click at [468, 452] on button "Apply" at bounding box center [467, 453] width 70 height 22
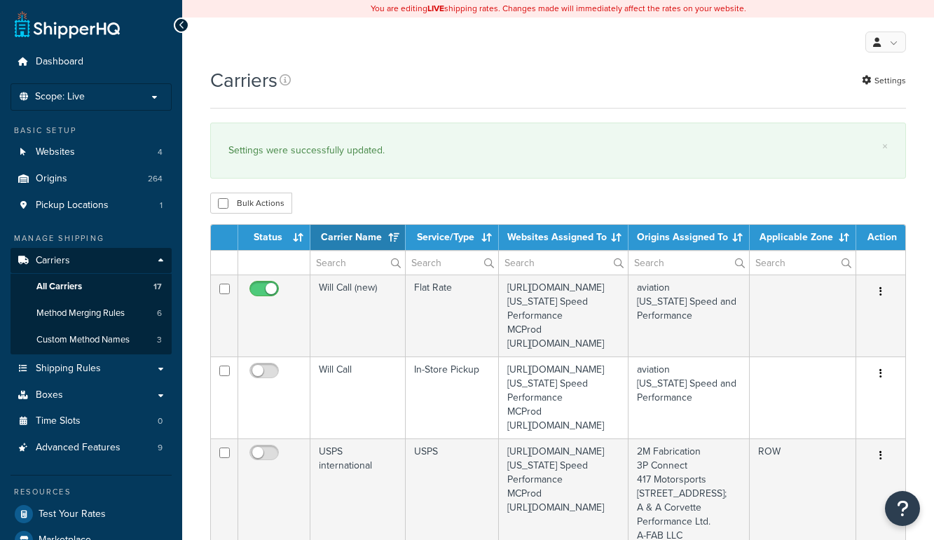
select select "15"
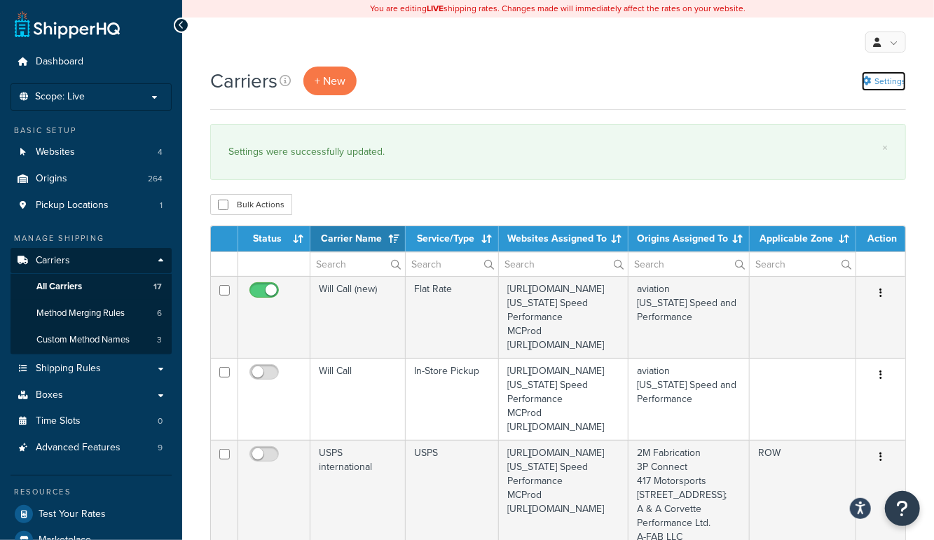
click at [879, 78] on link "Settings" at bounding box center [884, 81] width 44 height 20
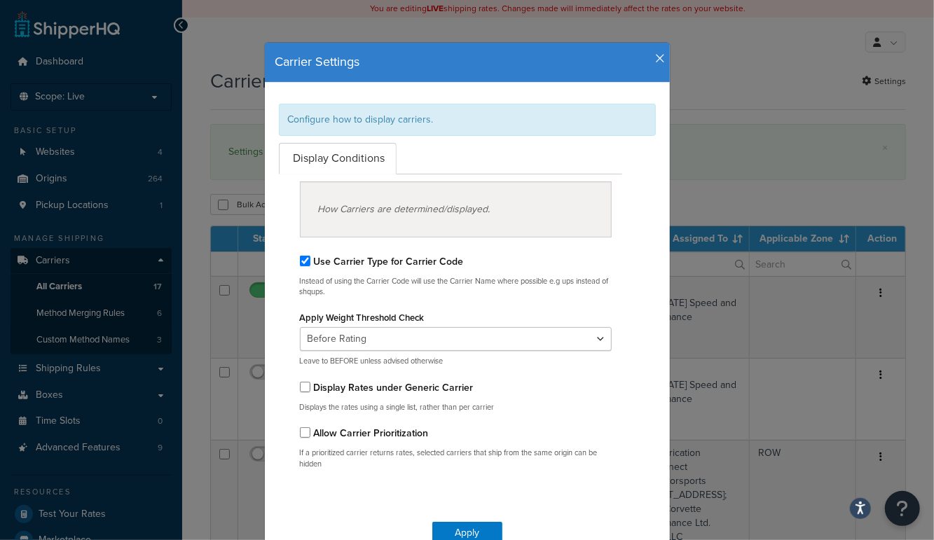
click at [392, 390] on label "Display Rates under Generic Carrier" at bounding box center [394, 388] width 160 height 15
click at [310, 390] on input "Display Rates under Generic Carrier" at bounding box center [305, 387] width 11 height 11
checkbox input "true"
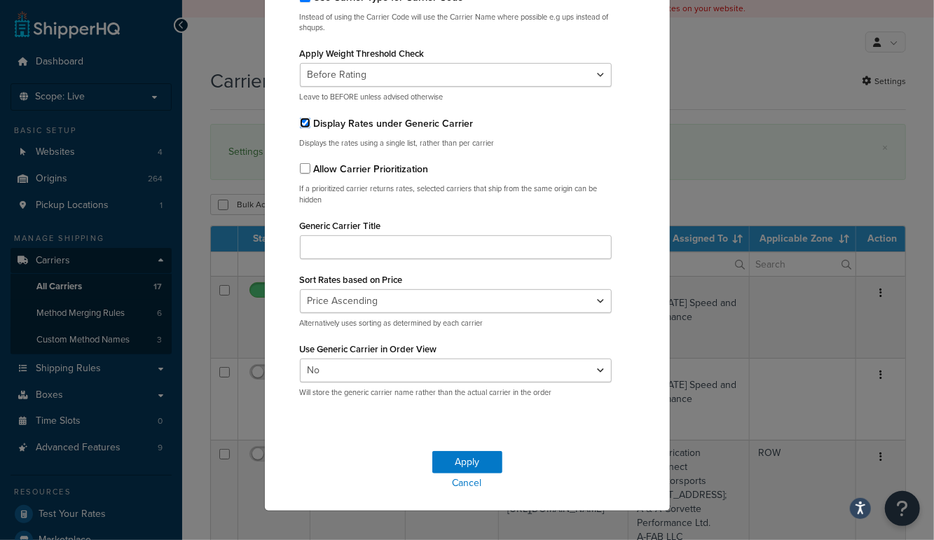
scroll to position [265, 0]
click at [479, 458] on button "Apply" at bounding box center [467, 462] width 70 height 22
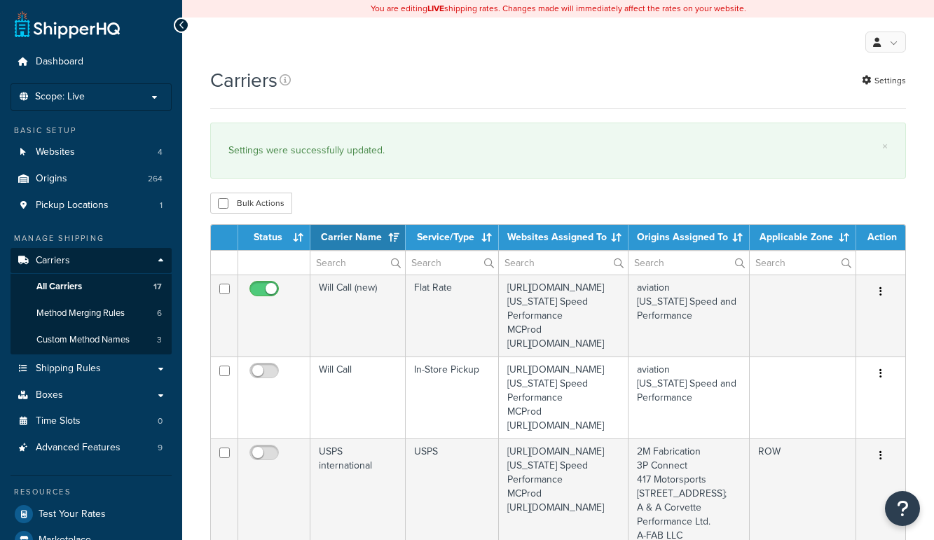
select select "15"
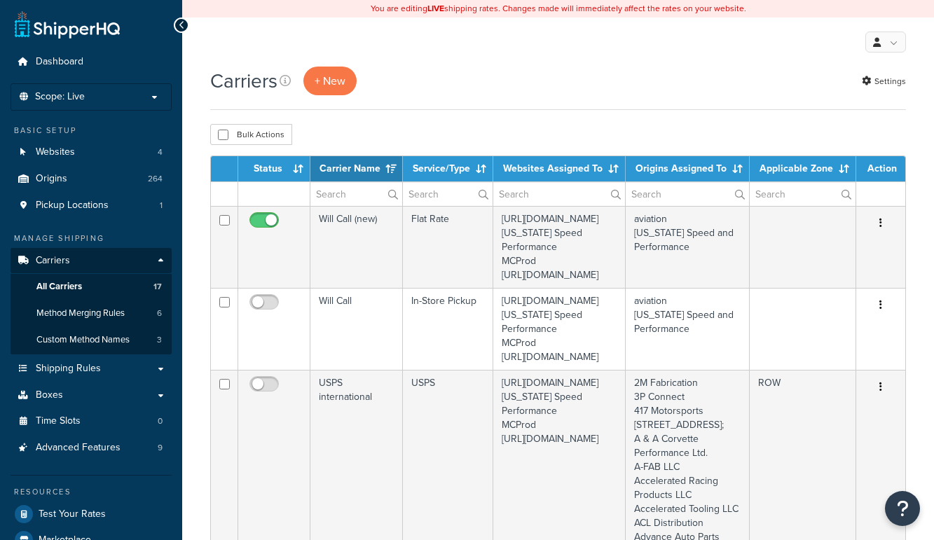
select select "15"
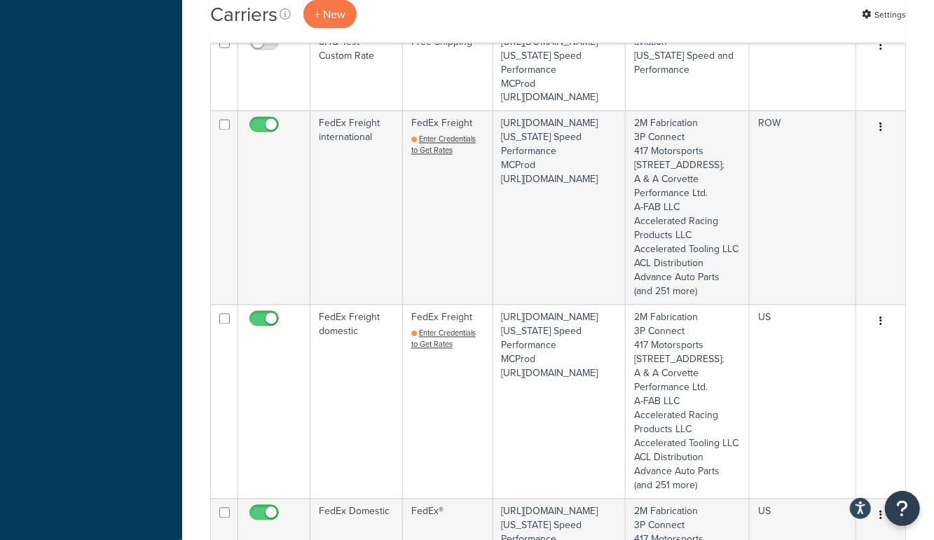
scroll to position [1304, 0]
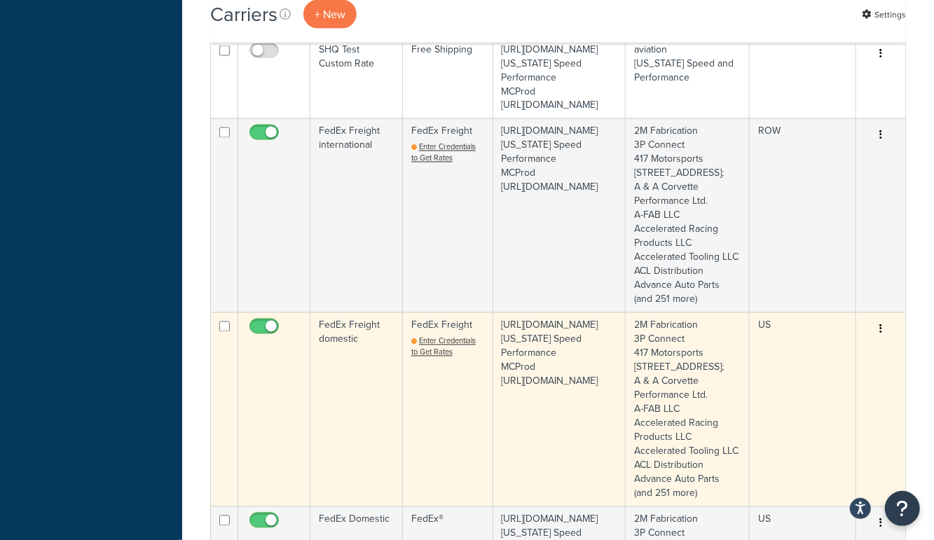
click at [339, 399] on td "FedEx Freight domestic" at bounding box center [356, 410] width 93 height 194
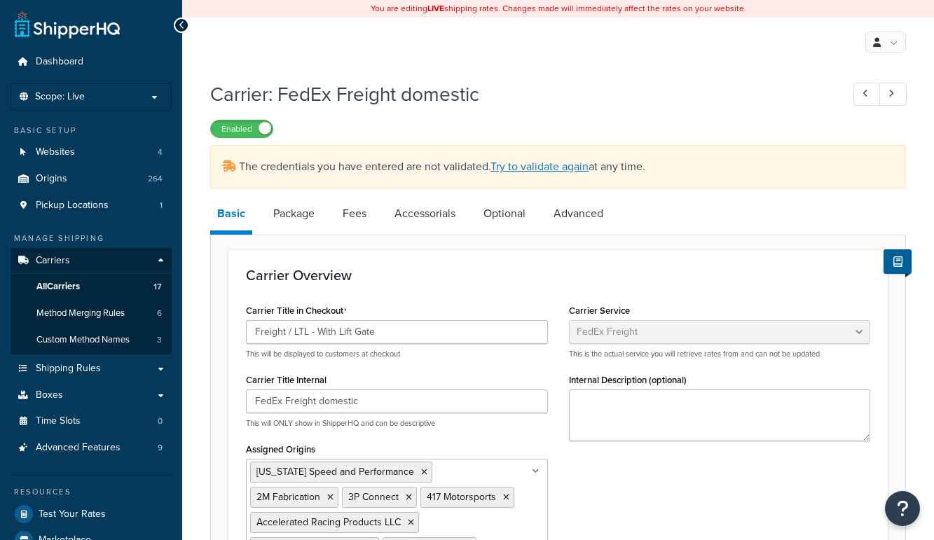
select select "fedExFreight"
click at [579, 211] on link "Advanced" at bounding box center [579, 214] width 64 height 34
select select "false"
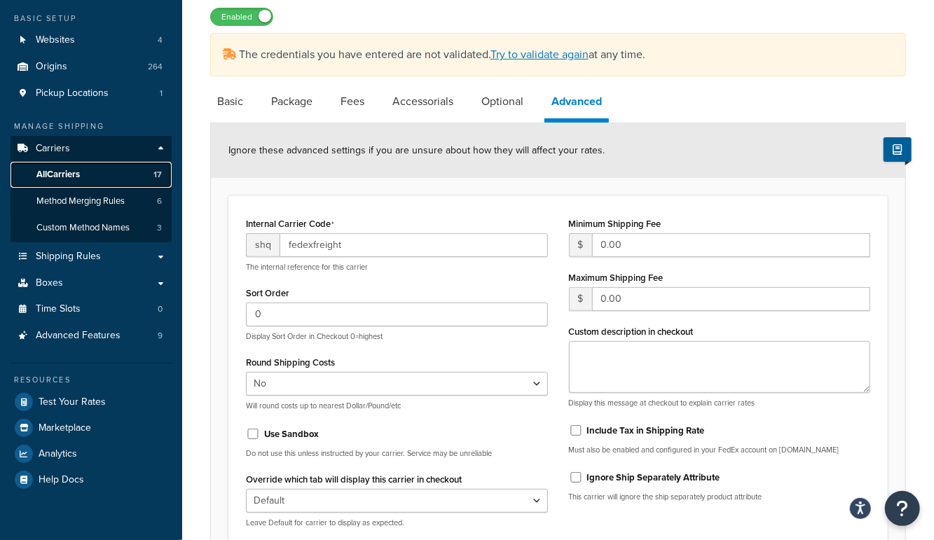
scroll to position [109, 0]
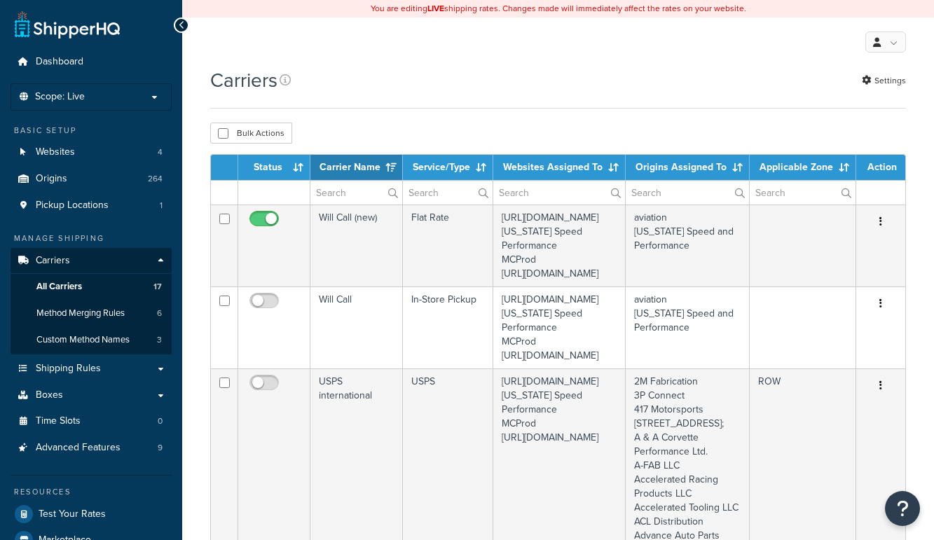
select select "15"
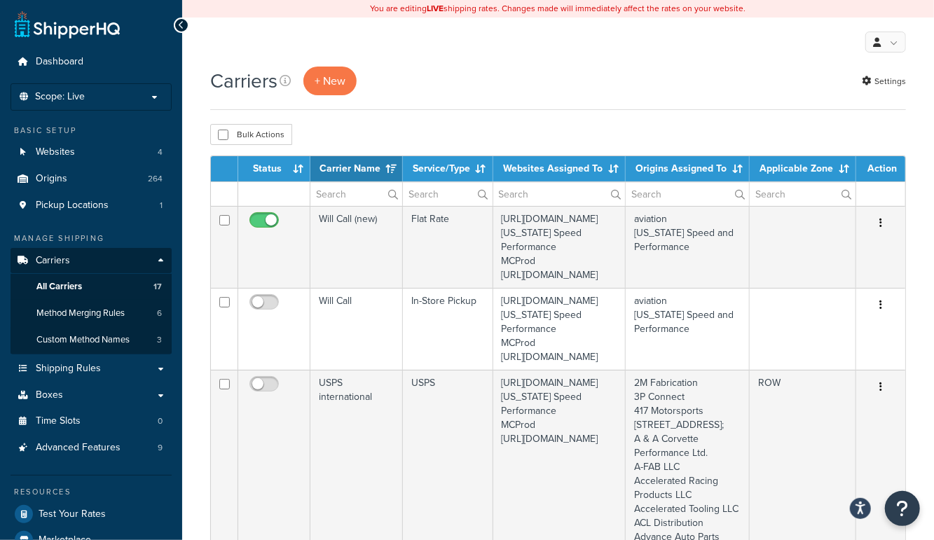
click at [448, 170] on th "Service/Type" at bounding box center [448, 168] width 90 height 25
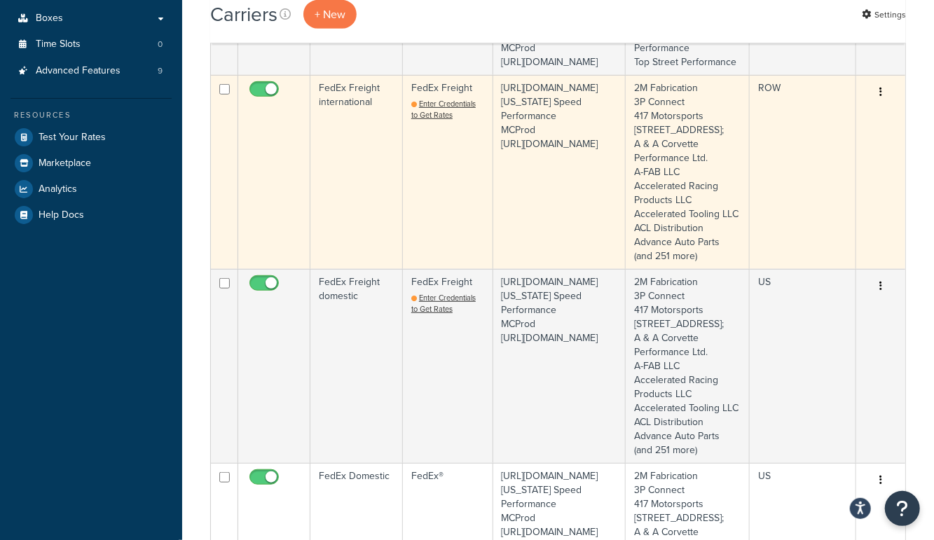
scroll to position [376, 0]
click at [428, 197] on td "FedEx Freight Enter Credentials to Get Rates" at bounding box center [448, 173] width 90 height 194
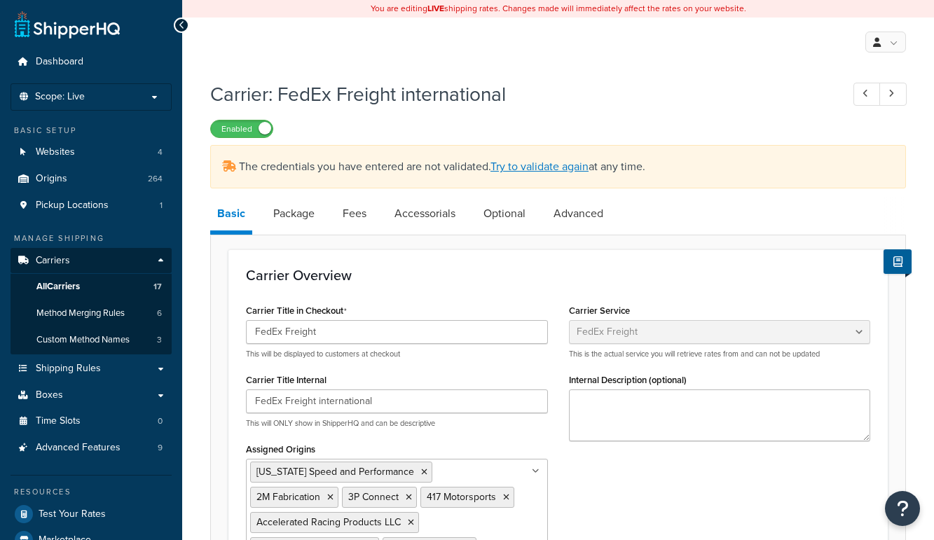
select select "fedExFreight"
click at [572, 205] on link "Advanced" at bounding box center [579, 214] width 64 height 34
select select "false"
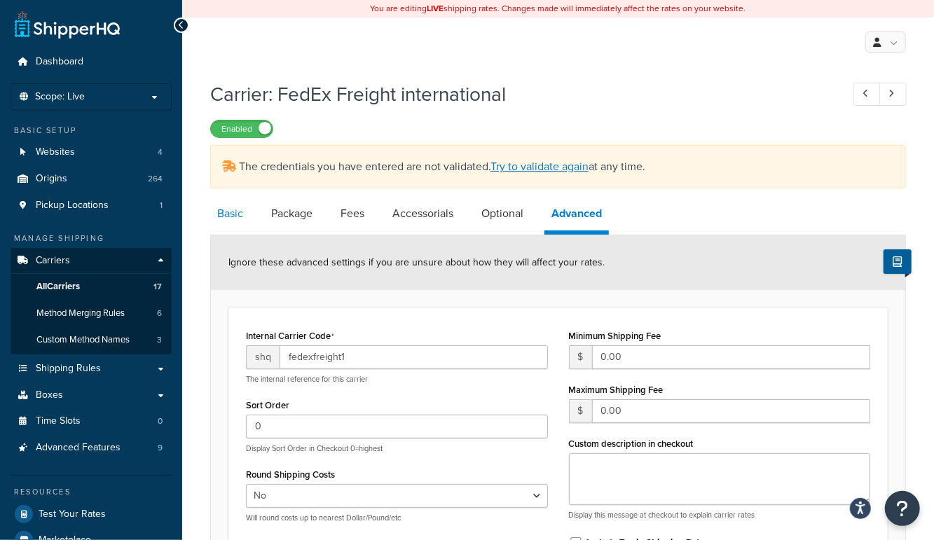
click at [246, 226] on link "Basic" at bounding box center [230, 214] width 40 height 34
select select "fedExFreight"
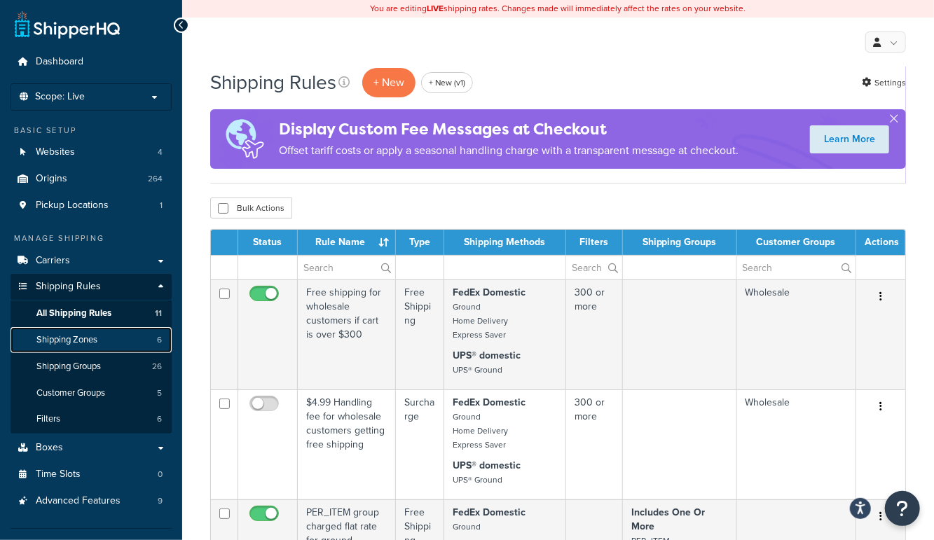
click at [93, 334] on span "Shipping Zones" at bounding box center [66, 340] width 61 height 12
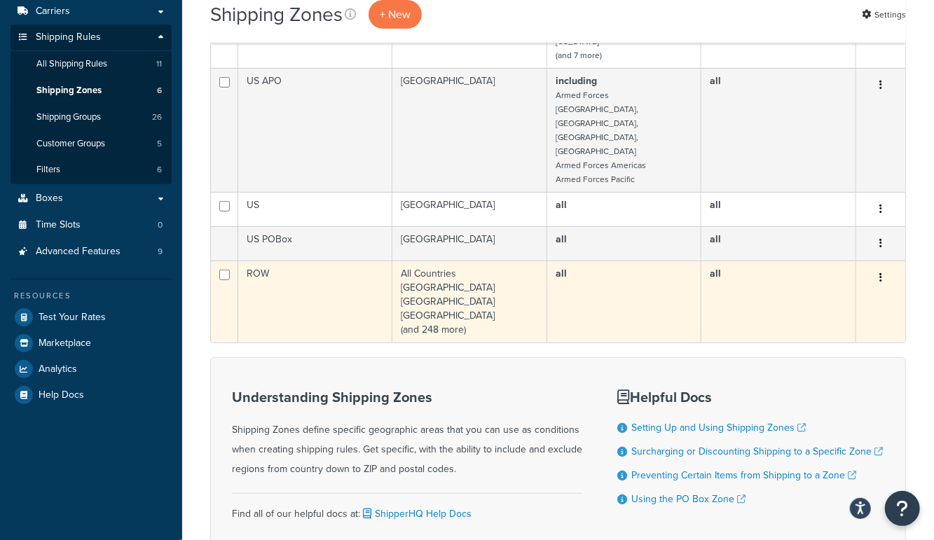
click at [329, 261] on td "ROW" at bounding box center [315, 302] width 154 height 82
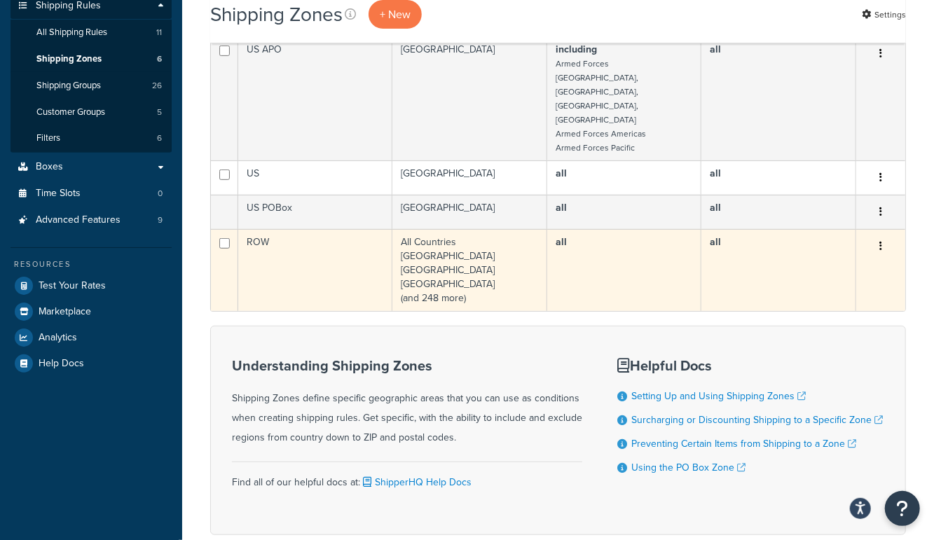
scroll to position [288, 0]
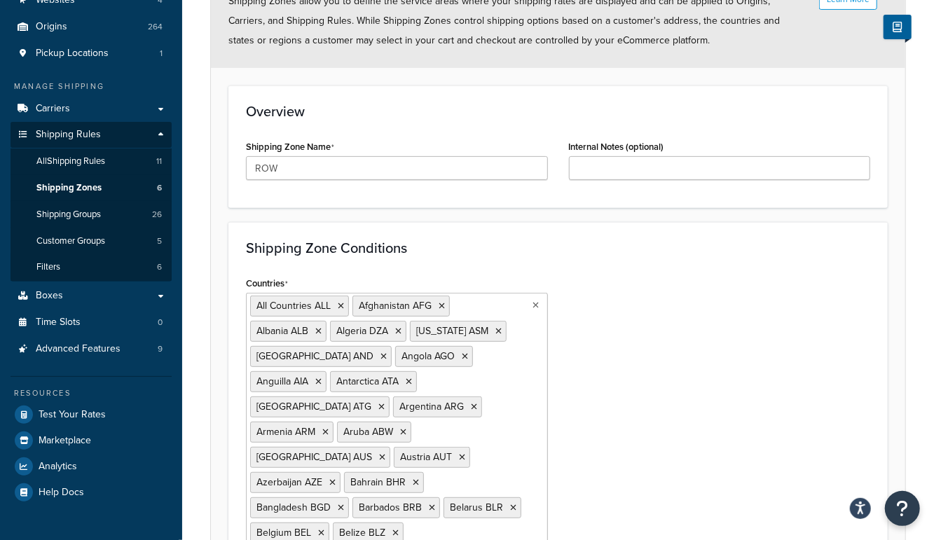
scroll to position [2836, 0]
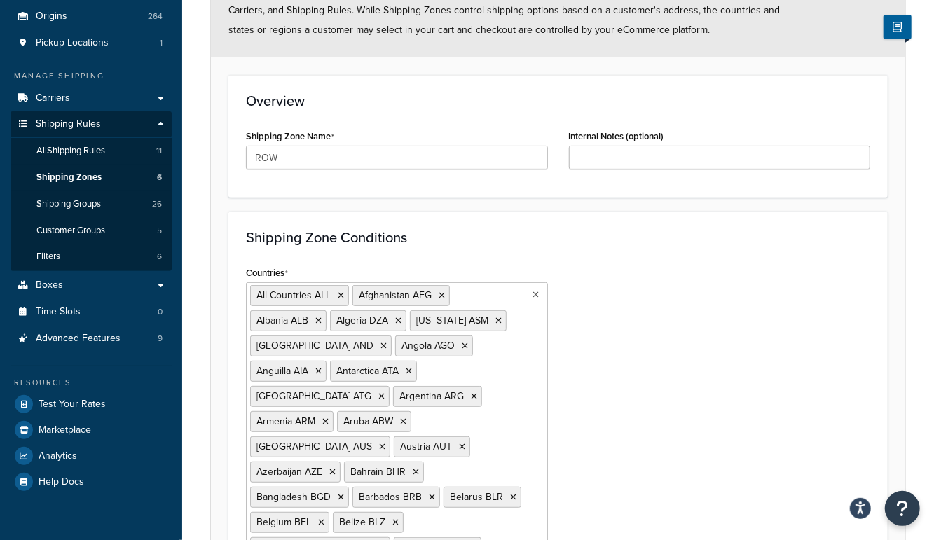
scroll to position [0, 0]
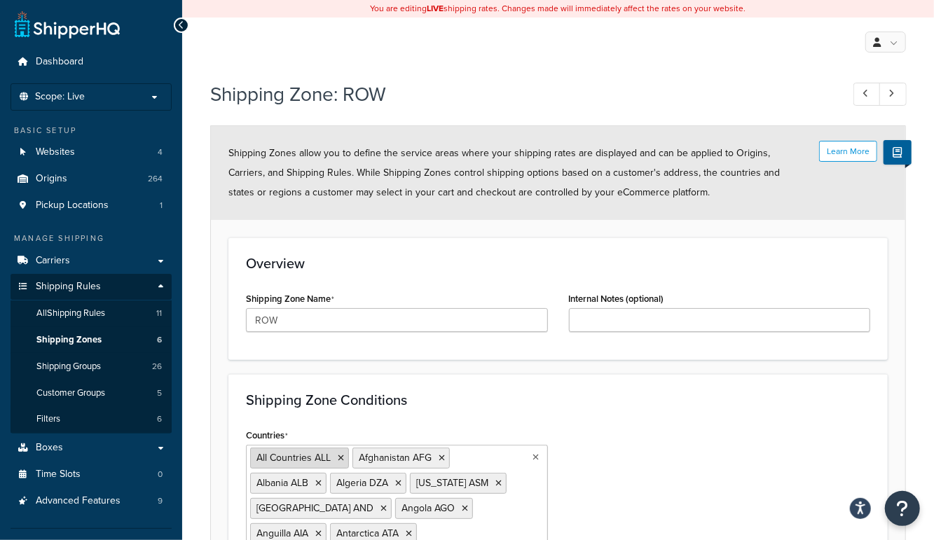
click at [338, 455] on icon at bounding box center [341, 458] width 6 height 8
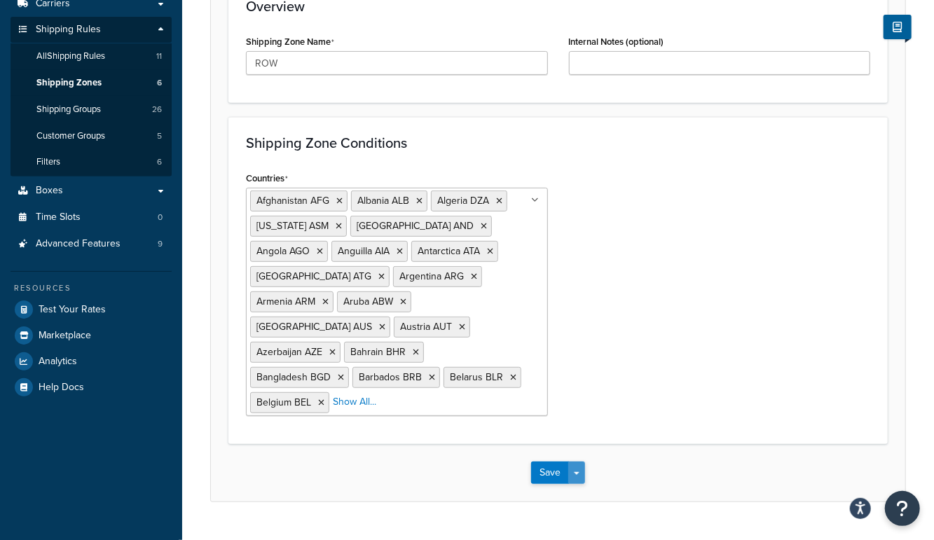
click at [585, 462] on button "Save Dropdown" at bounding box center [576, 473] width 17 height 22
drag, startPoint x: 583, startPoint y: 460, endPoint x: 582, endPoint y: 426, distance: 34.3
click at [583, 484] on button "Save and Edit" at bounding box center [598, 498] width 135 height 29
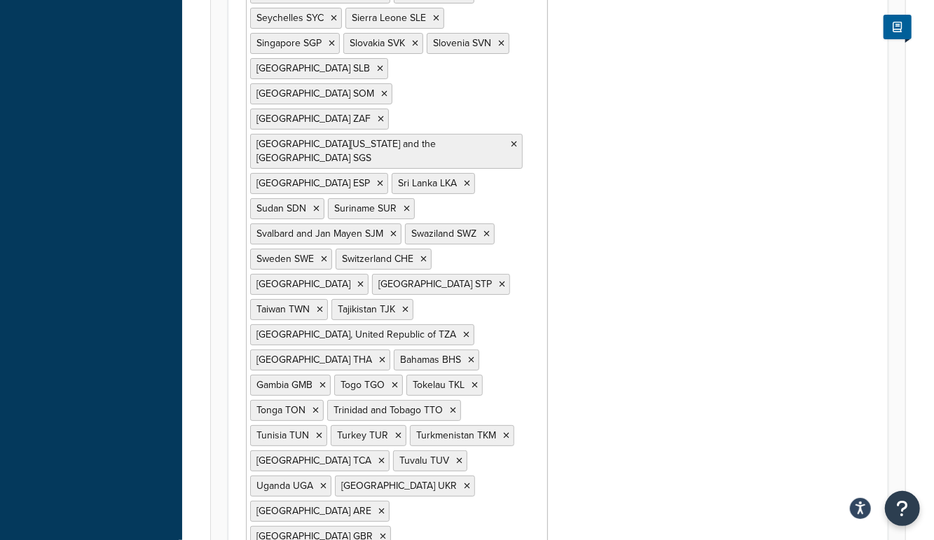
drag, startPoint x: 328, startPoint y: 395, endPoint x: 534, endPoint y: 392, distance: 206.1
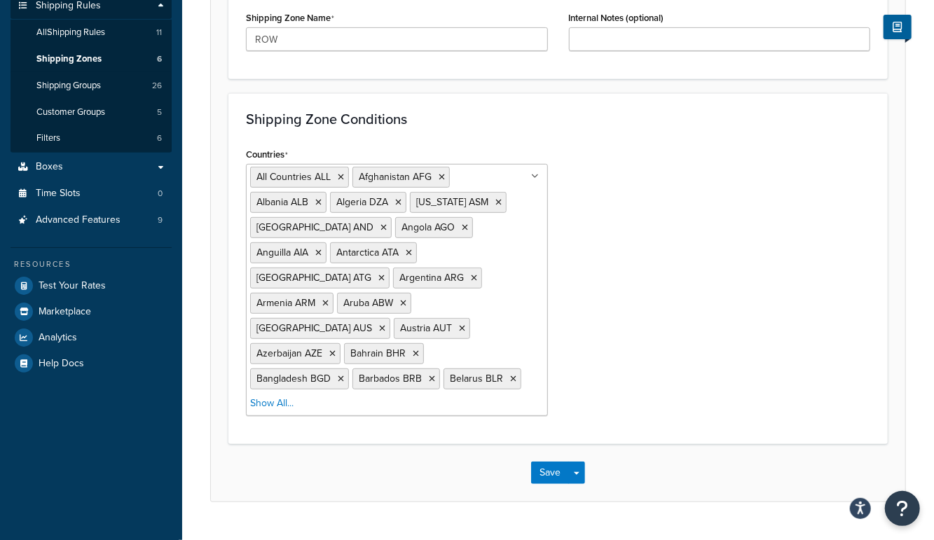
click at [727, 341] on div "Countries All Countries ALL Afghanistan AFG Albania ALB Algeria DZA American Sa…" at bounding box center [557, 285] width 645 height 282
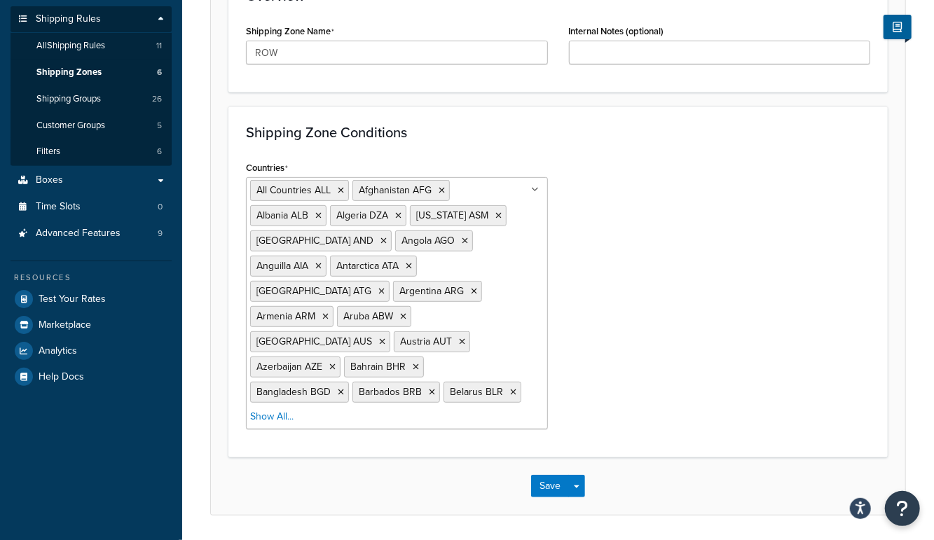
scroll to position [262, 0]
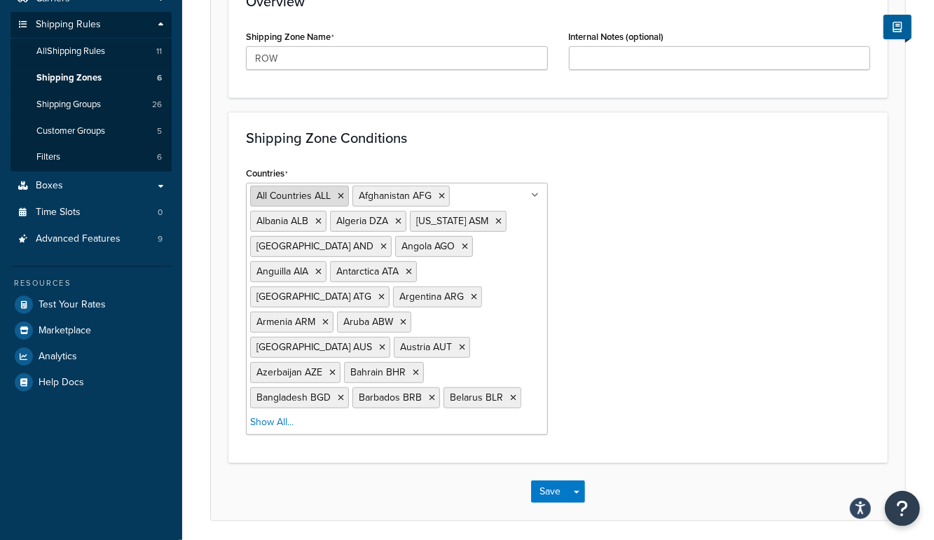
click at [340, 195] on icon at bounding box center [341, 196] width 6 height 8
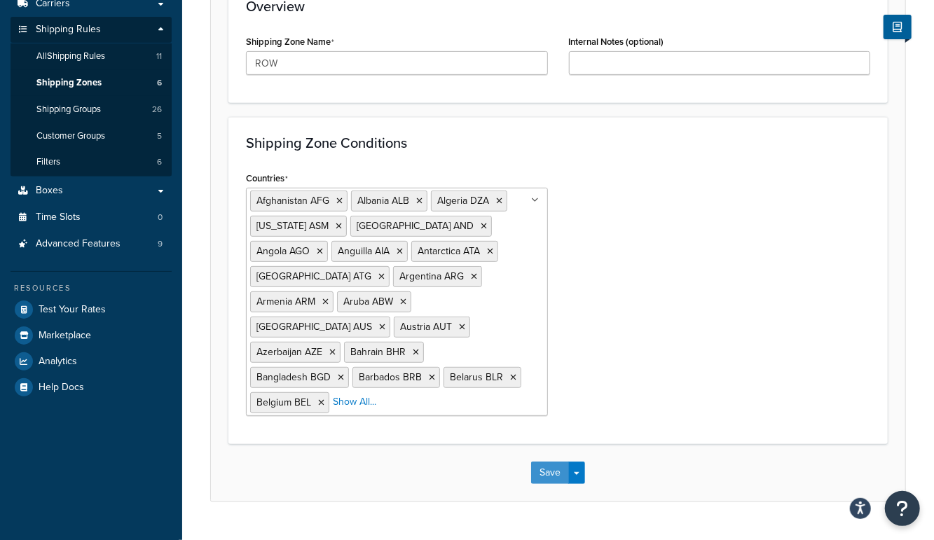
drag, startPoint x: 557, startPoint y: 442, endPoint x: 528, endPoint y: 208, distance: 235.8
click at [556, 462] on button "Save" at bounding box center [550, 473] width 38 height 22
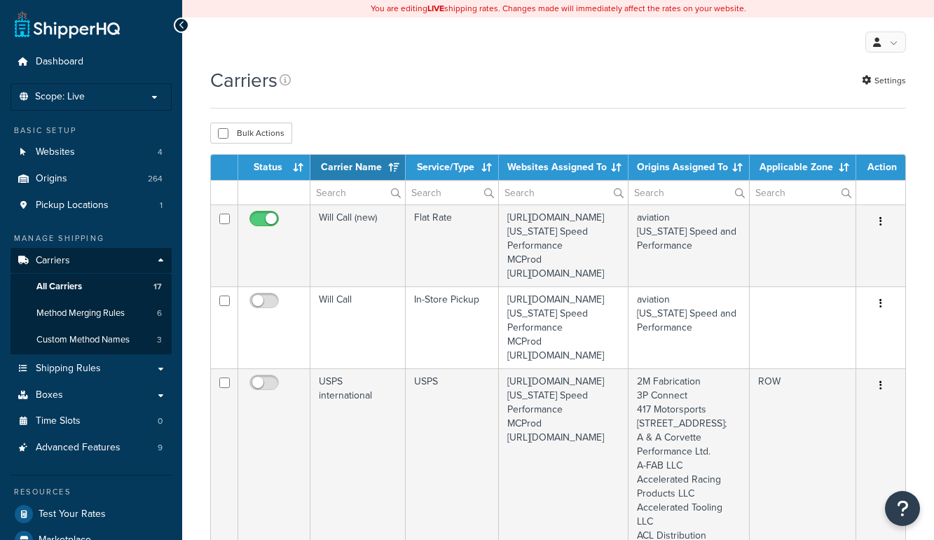
select select "15"
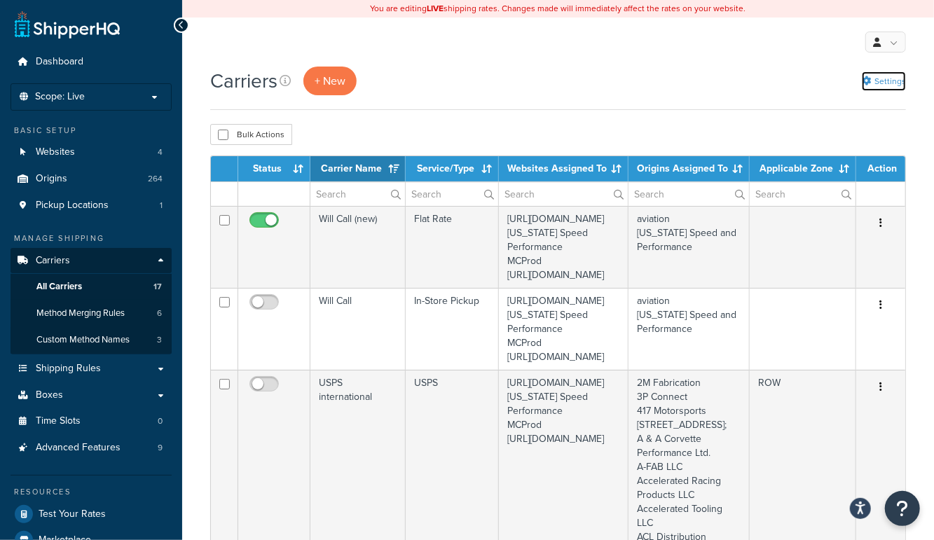
click at [890, 77] on link "Settings" at bounding box center [884, 81] width 44 height 20
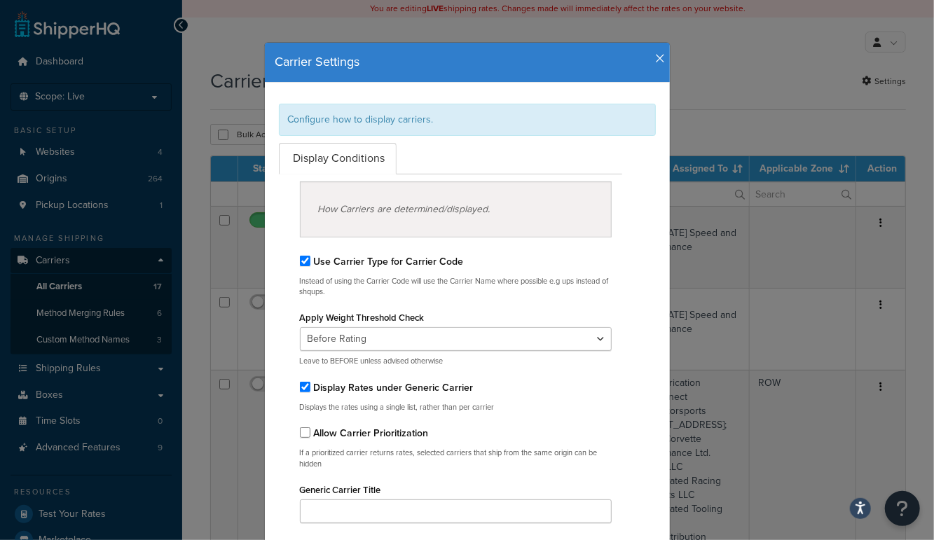
click at [391, 386] on label "Display Rates under Generic Carrier" at bounding box center [394, 388] width 160 height 15
click at [310, 386] on input "Display Rates under Generic Carrier" at bounding box center [305, 387] width 11 height 11
checkbox input "false"
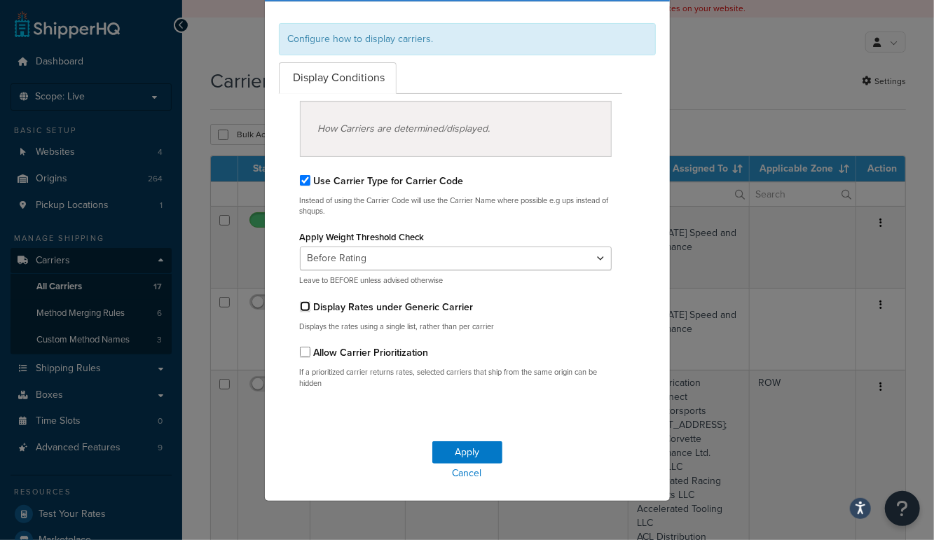
scroll to position [78, 0]
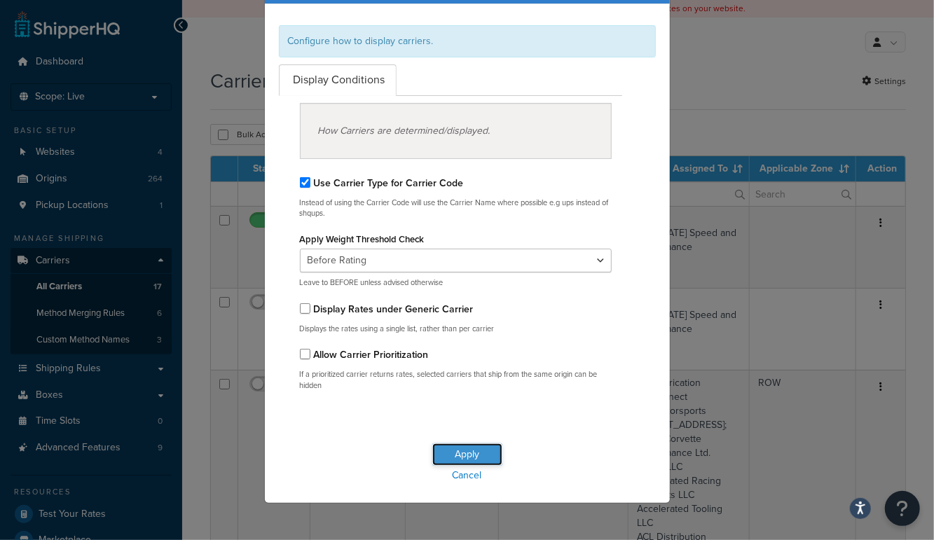
click at [479, 451] on button "Apply" at bounding box center [467, 455] width 70 height 22
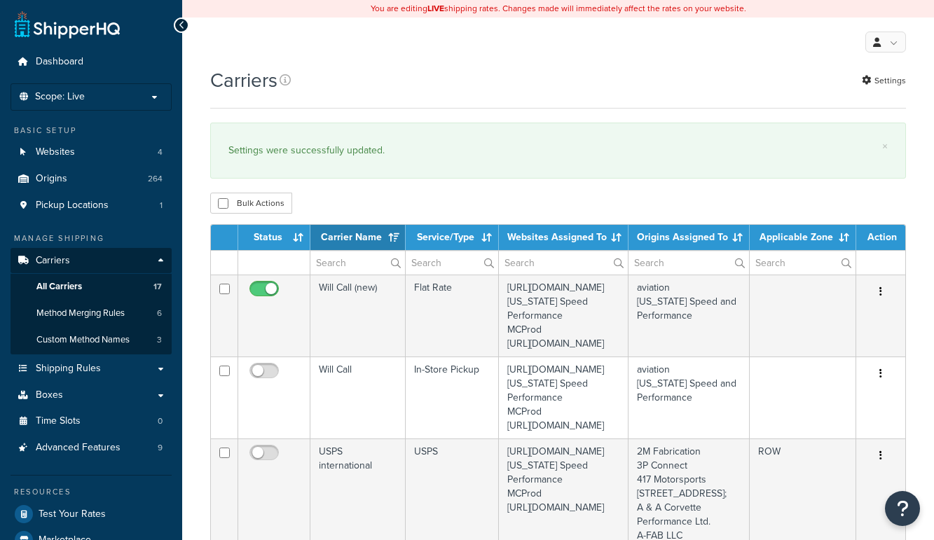
select select "15"
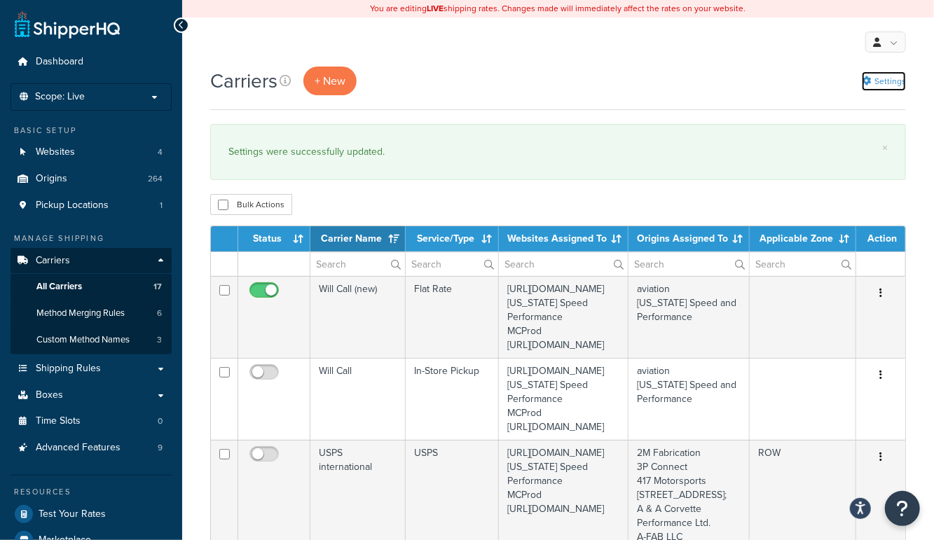
click at [885, 81] on link "Settings" at bounding box center [884, 81] width 44 height 20
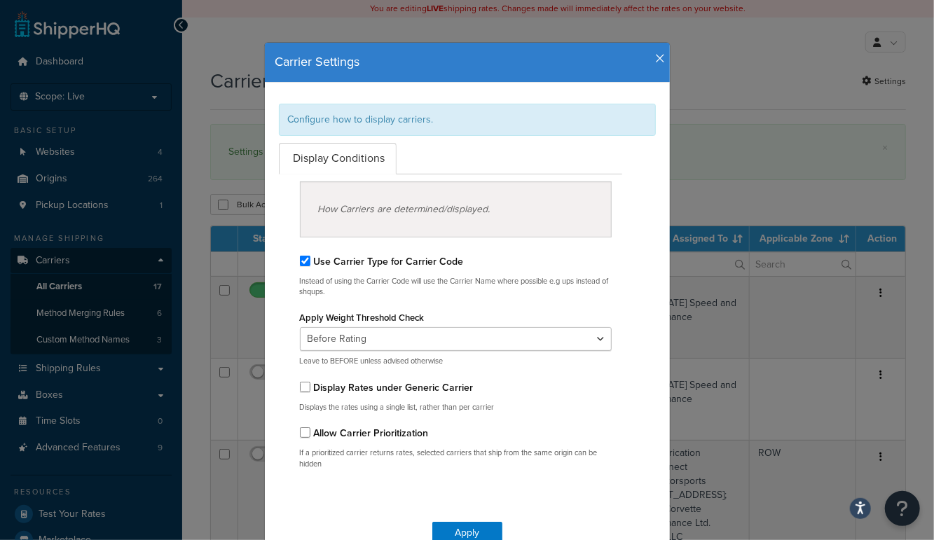
drag, startPoint x: 404, startPoint y: 386, endPoint x: 468, endPoint y: 477, distance: 111.2
click at [405, 388] on label "Display Rates under Generic Carrier" at bounding box center [394, 388] width 160 height 15
click at [310, 388] on input "Display Rates under Generic Carrier" at bounding box center [305, 387] width 11 height 11
checkbox input "true"
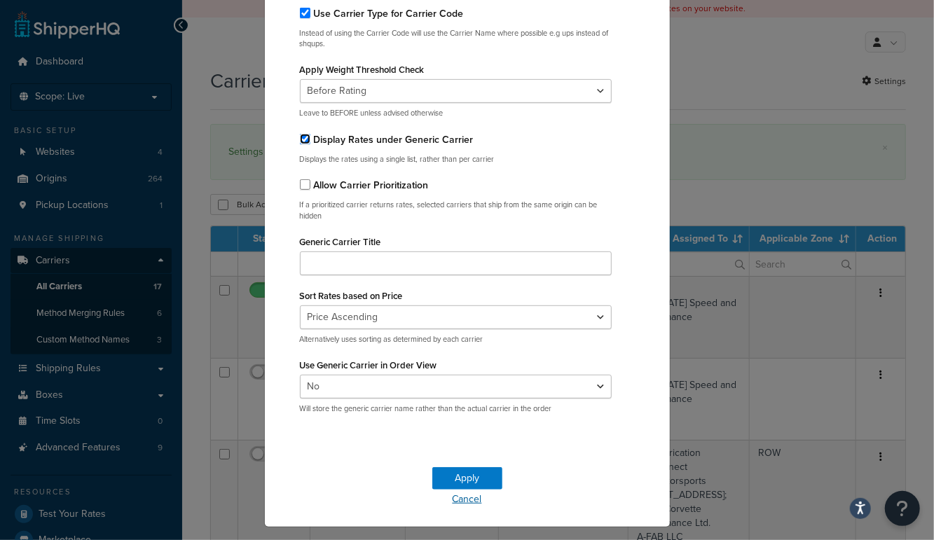
scroll to position [252, 0]
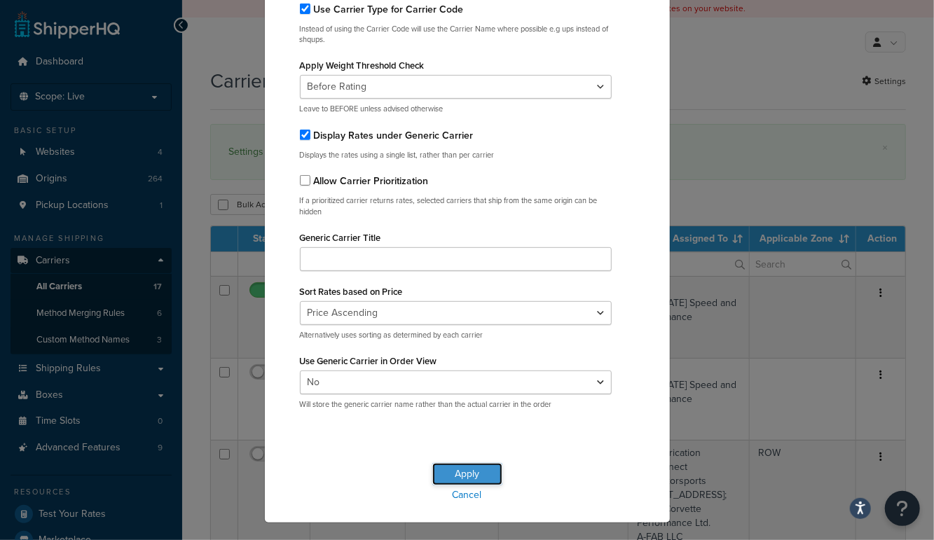
click at [468, 467] on button "Apply" at bounding box center [467, 474] width 70 height 22
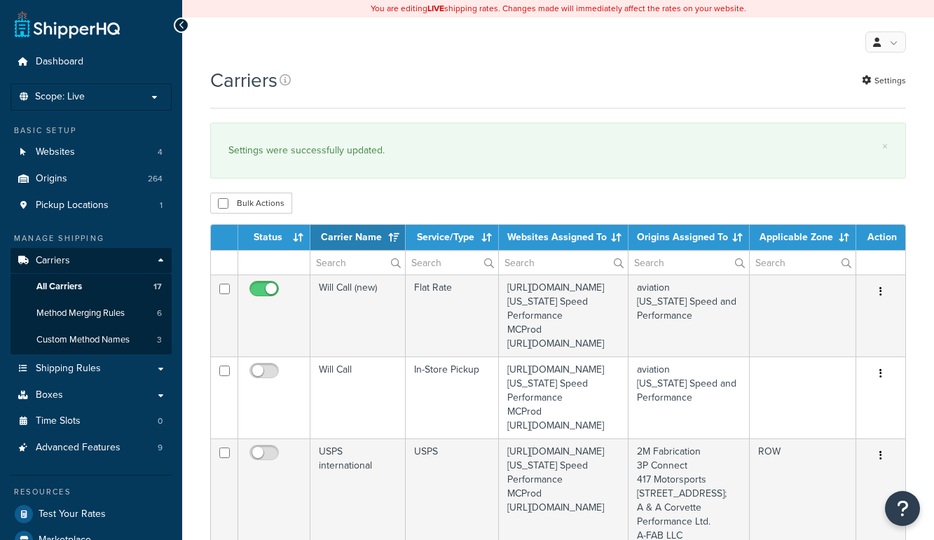
select select "15"
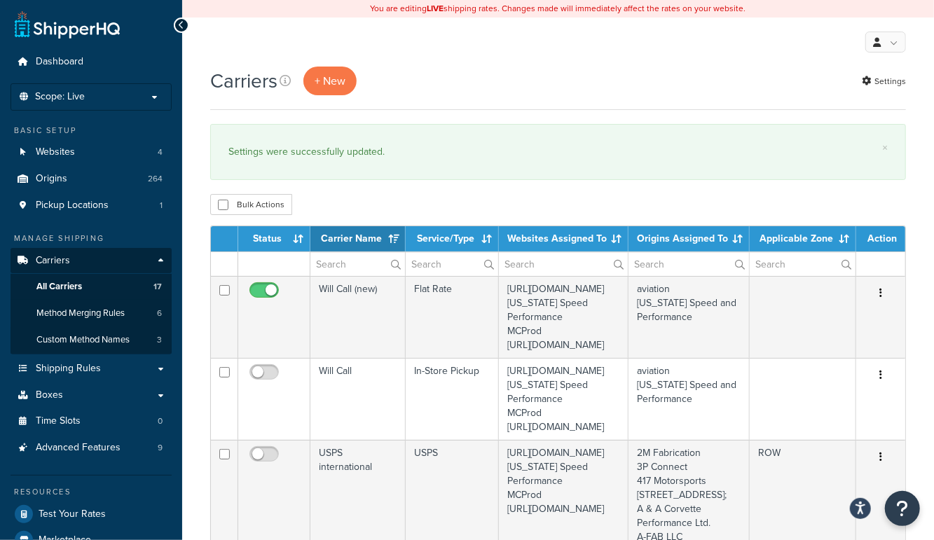
click at [510, 88] on div "Carriers + New Settings" at bounding box center [558, 81] width 696 height 29
